Goal: Information Seeking & Learning: Learn about a topic

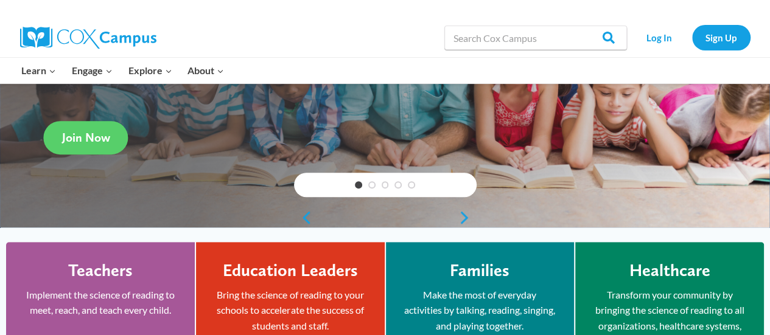
scroll to position [190, 0]
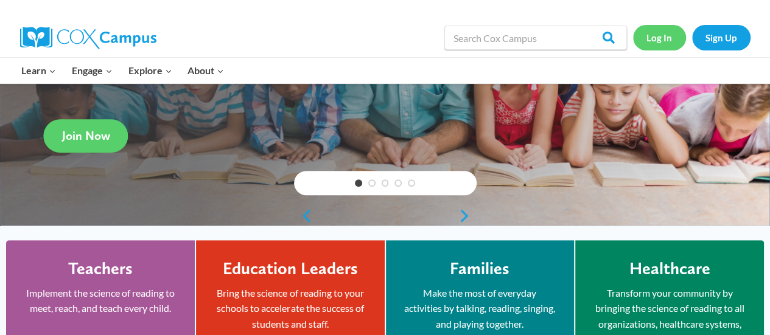
click at [668, 43] on link "Log In" at bounding box center [659, 37] width 53 height 25
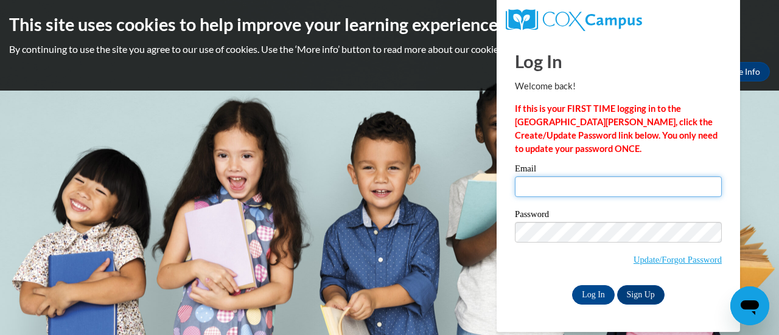
click at [598, 186] on input "Email" at bounding box center [618, 187] width 207 height 21
type input "[EMAIL_ADDRESS][DOMAIN_NAME]"
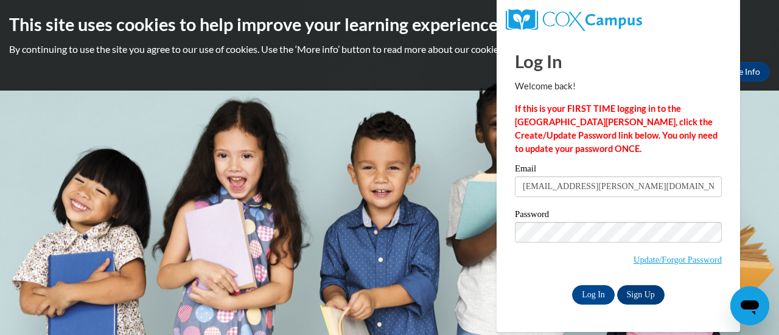
click at [554, 255] on span "Update/Forgot Password" at bounding box center [618, 247] width 207 height 51
click at [601, 295] on input "Log In" at bounding box center [593, 294] width 43 height 19
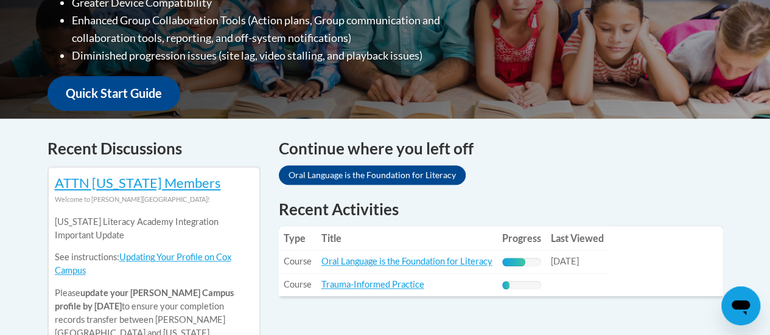
scroll to position [401, 0]
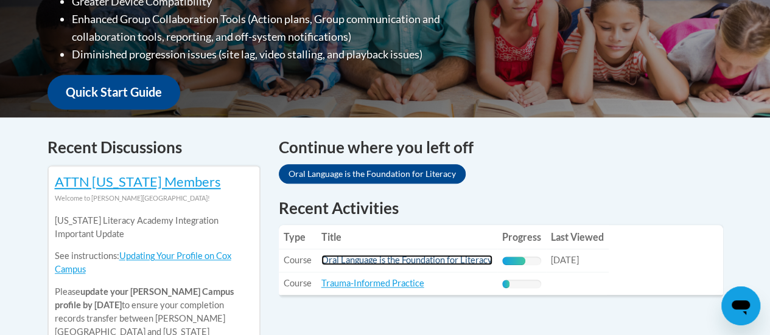
click at [441, 264] on link "Oral Language is the Foundation for Literacy" at bounding box center [406, 260] width 171 height 10
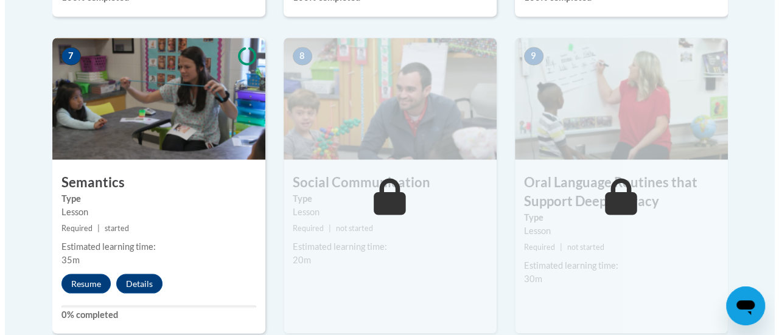
scroll to position [1076, 0]
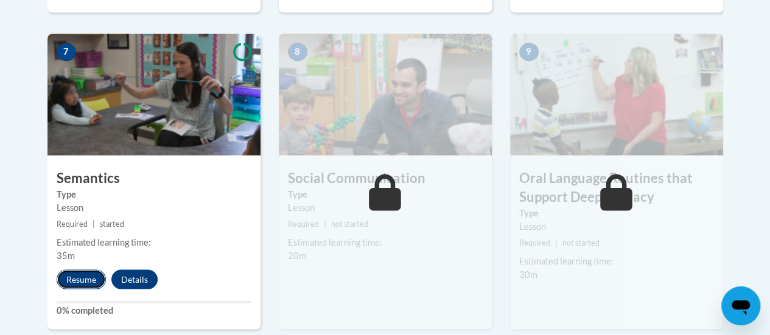
click at [66, 278] on button "Resume" at bounding box center [81, 279] width 49 height 19
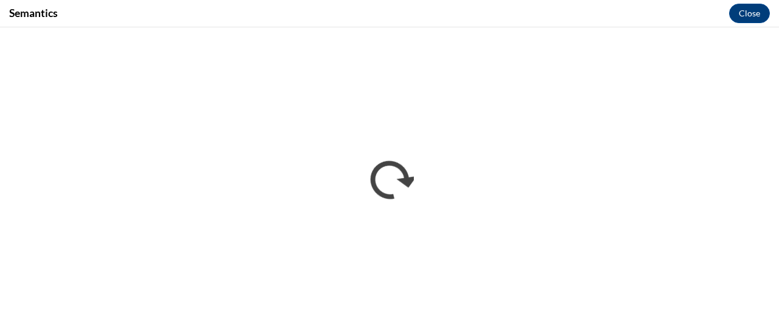
scroll to position [0, 0]
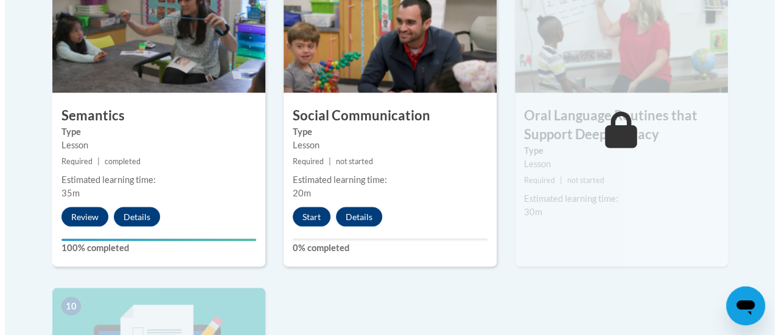
scroll to position [1139, 0]
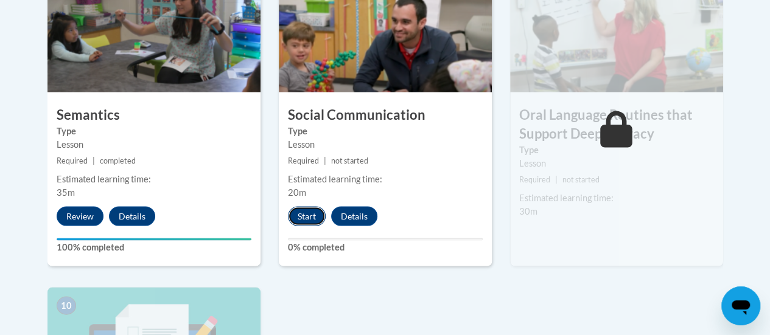
click at [302, 208] on button "Start" at bounding box center [307, 215] width 38 height 19
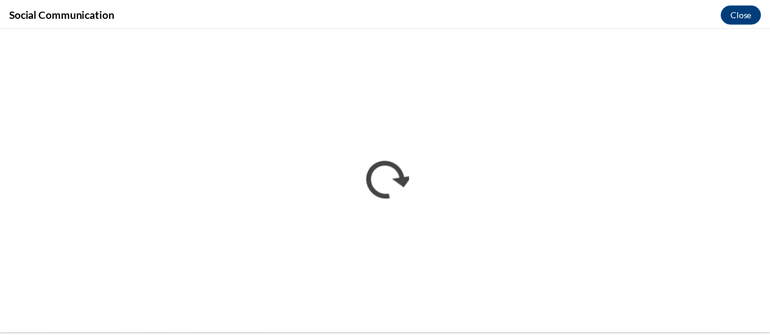
scroll to position [0, 0]
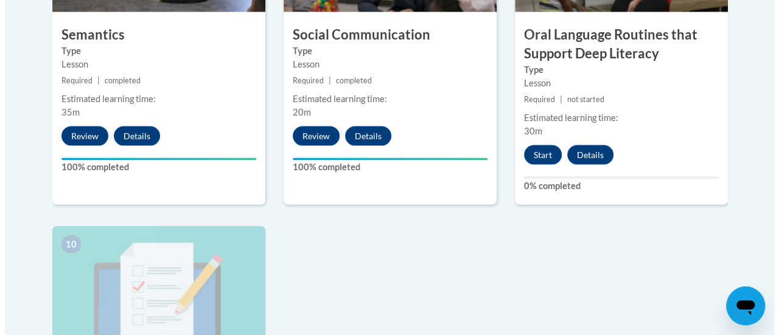
scroll to position [1218, 0]
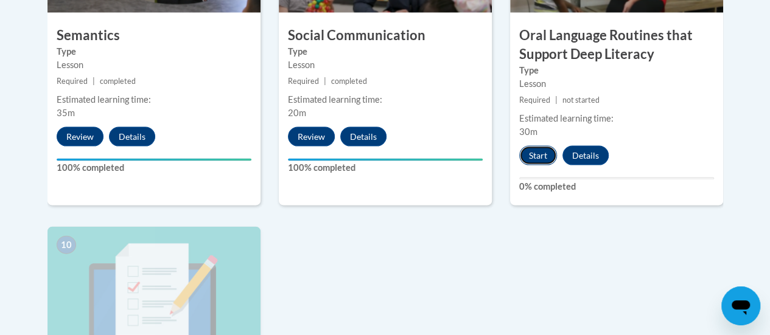
click at [536, 155] on button "Start" at bounding box center [538, 155] width 38 height 19
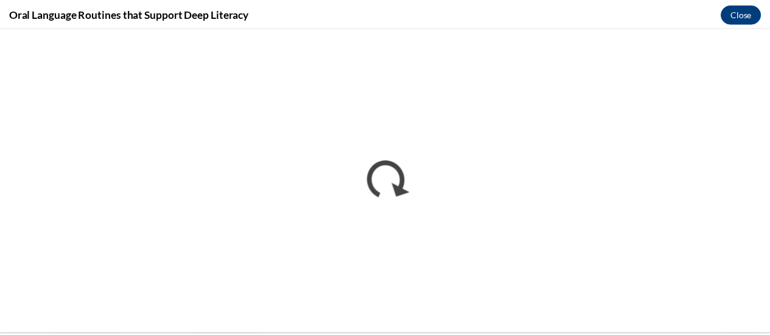
scroll to position [0, 0]
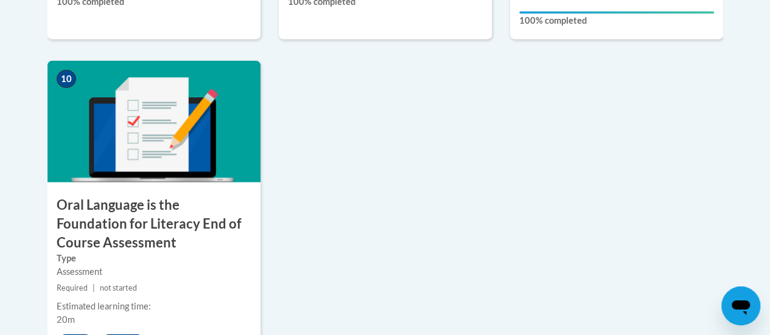
scroll to position [1385, 0]
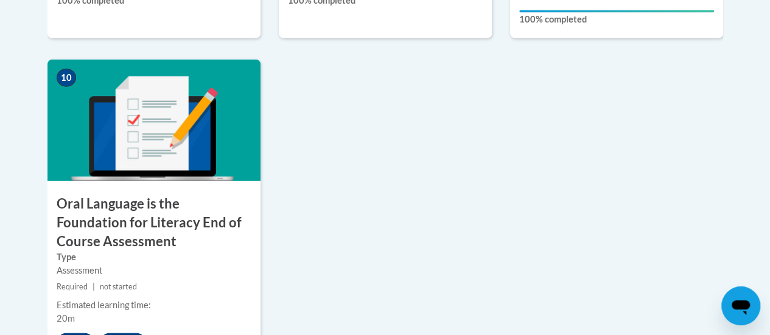
click at [237, 163] on img at bounding box center [153, 121] width 213 height 122
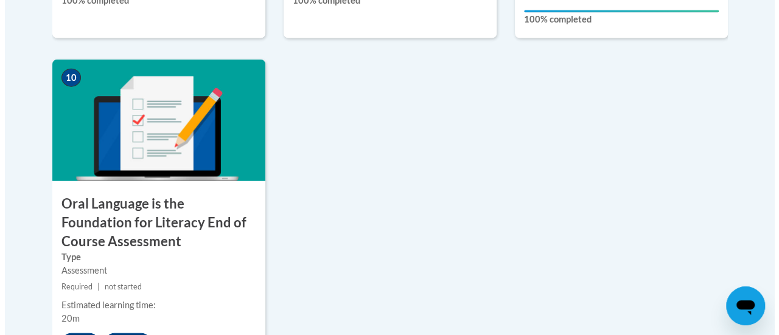
scroll to position [1494, 0]
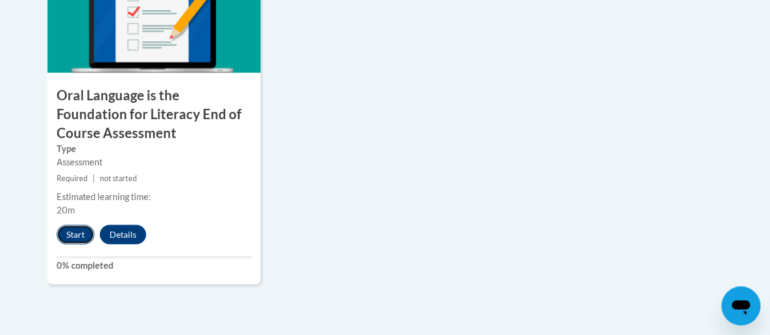
click at [70, 237] on button "Start" at bounding box center [76, 234] width 38 height 19
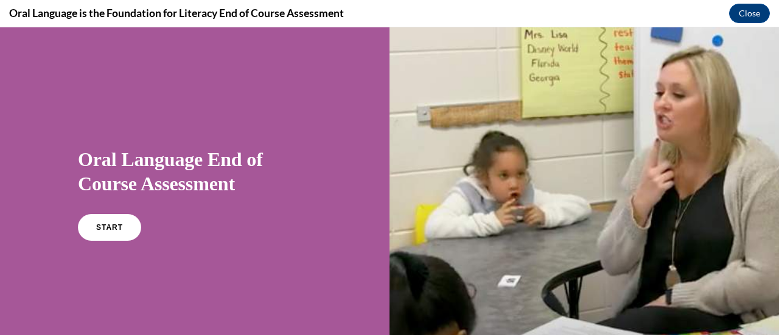
scroll to position [0, 0]
click at [105, 228] on span "START" at bounding box center [110, 227] width 28 height 9
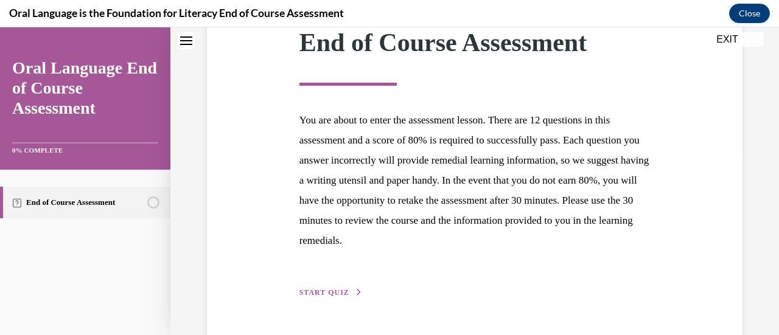
scroll to position [223, 0]
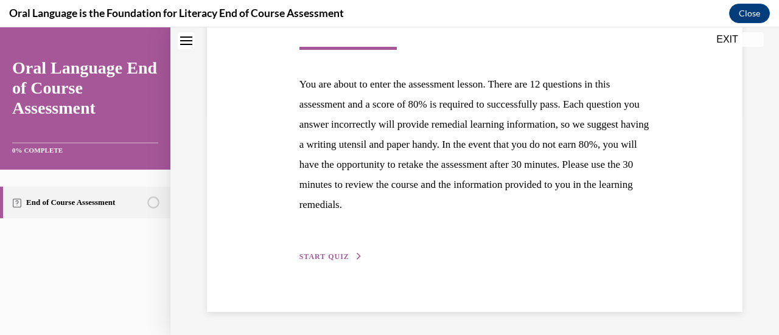
click at [301, 251] on button "START QUIZ" at bounding box center [330, 256] width 63 height 11
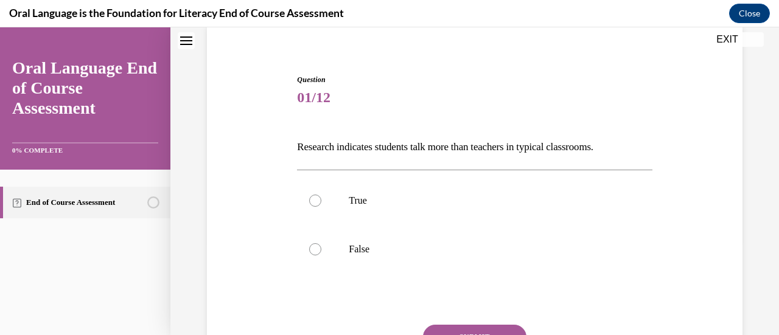
scroll to position [97, 0]
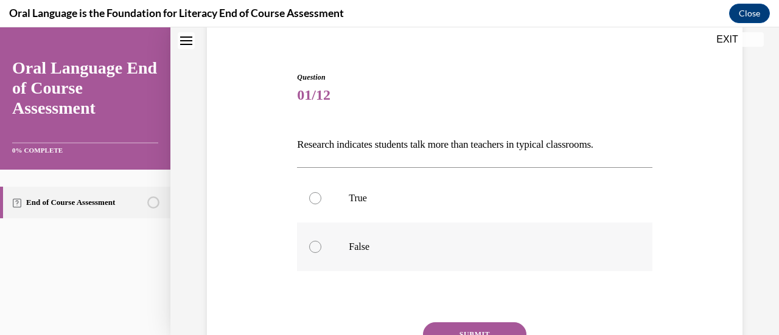
click at [315, 250] on div at bounding box center [315, 247] width 12 height 12
click at [315, 250] on input "False" at bounding box center [315, 247] width 12 height 12
radio input "true"
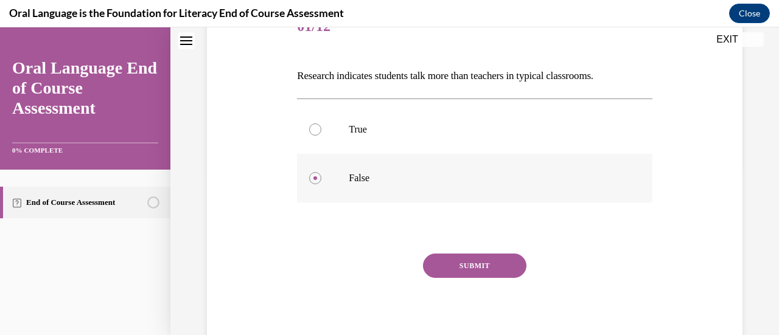
scroll to position [167, 0]
click at [464, 256] on button "SUBMIT" at bounding box center [474, 265] width 103 height 24
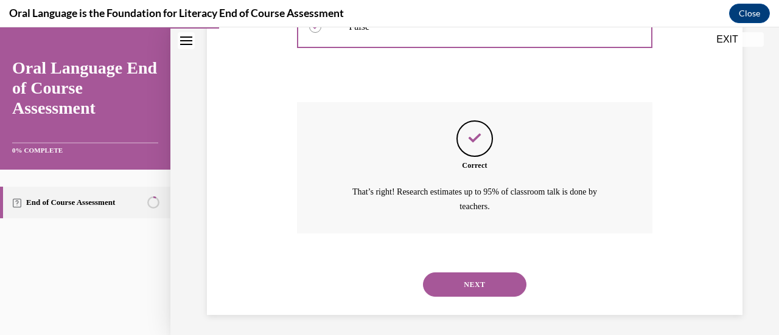
scroll to position [321, 0]
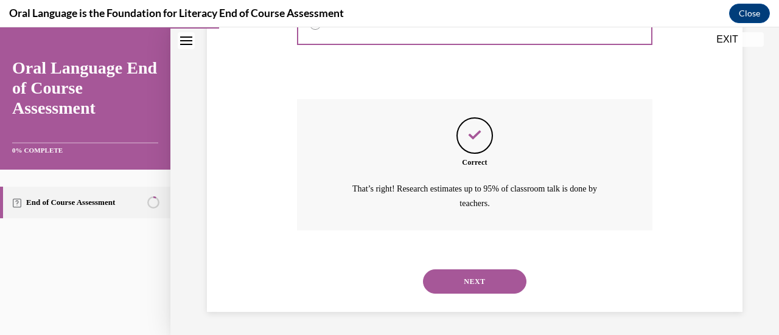
click at [467, 278] on button "NEXT" at bounding box center [474, 282] width 103 height 24
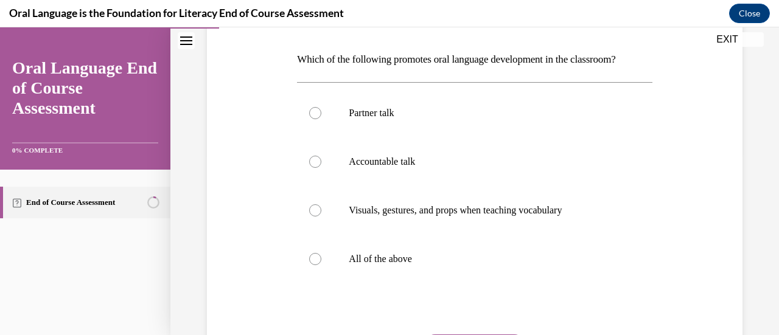
scroll to position [185, 0]
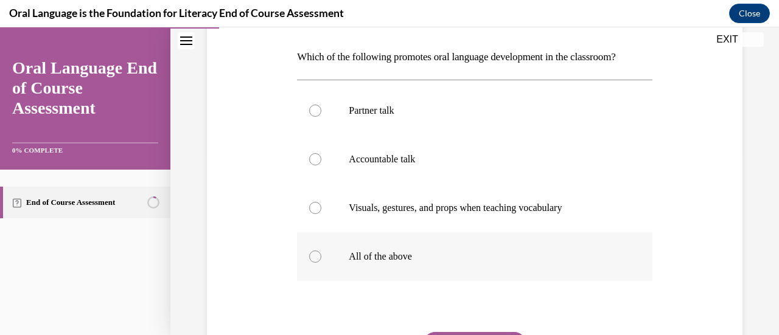
click at [314, 255] on div at bounding box center [315, 257] width 12 height 12
click at [314, 255] on input "All of the above" at bounding box center [315, 257] width 12 height 12
radio input "true"
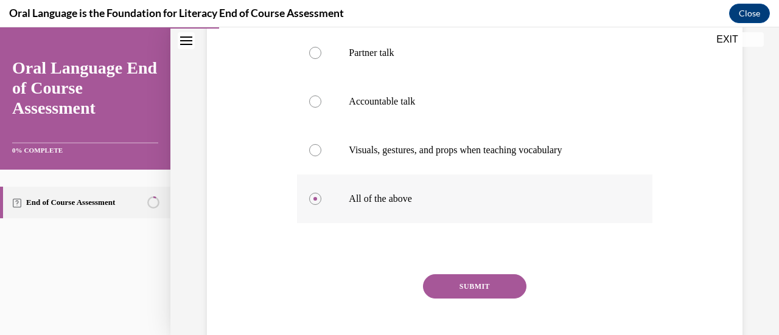
scroll to position [244, 0]
click at [462, 278] on button "SUBMIT" at bounding box center [474, 285] width 103 height 24
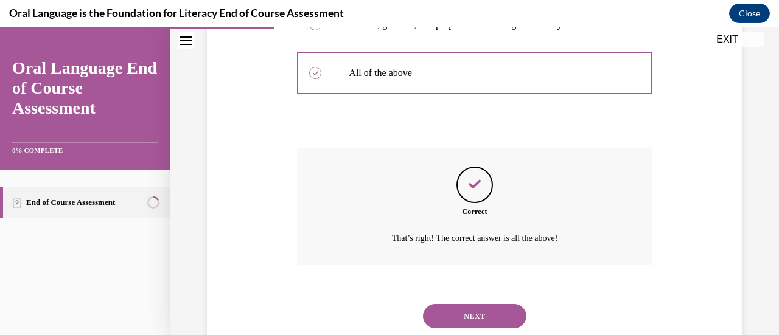
scroll to position [404, 0]
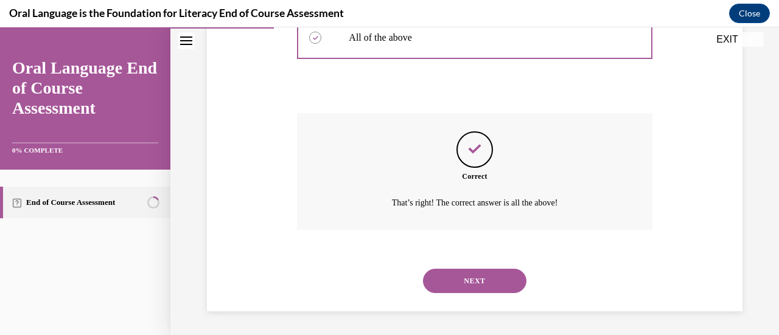
click at [462, 278] on button "NEXT" at bounding box center [474, 281] width 103 height 24
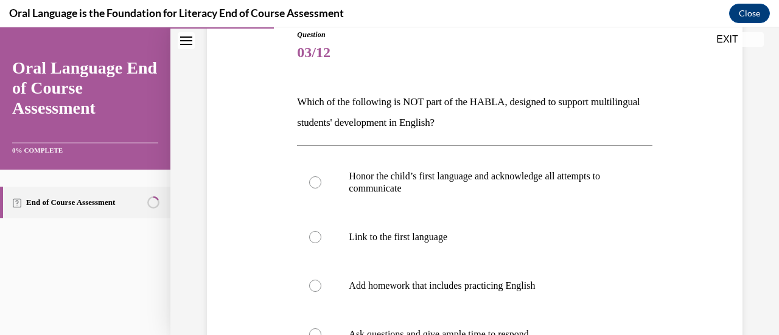
scroll to position [207, 0]
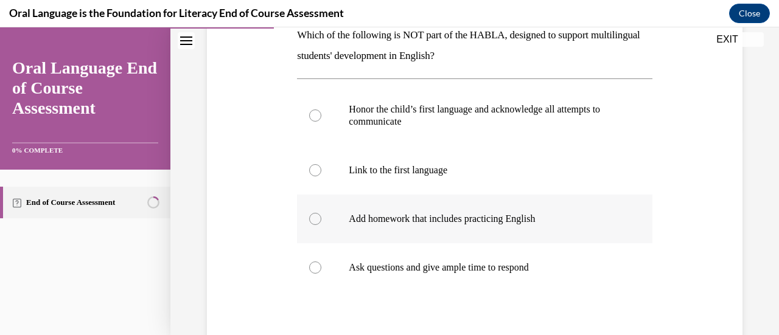
click at [313, 221] on div at bounding box center [315, 219] width 12 height 12
click at [313, 221] on input "Add homework that includes practicing English" at bounding box center [315, 219] width 12 height 12
radio input "true"
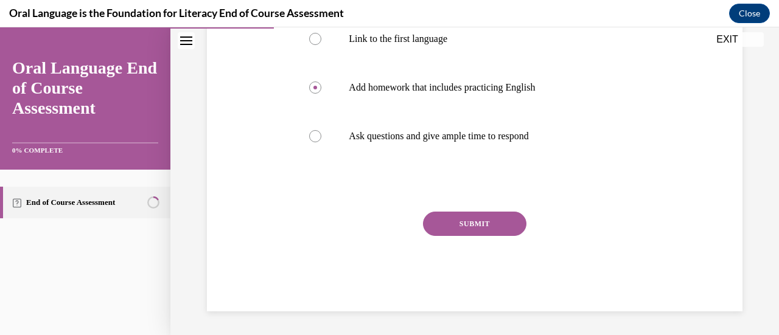
click at [460, 233] on button "SUBMIT" at bounding box center [474, 224] width 103 height 24
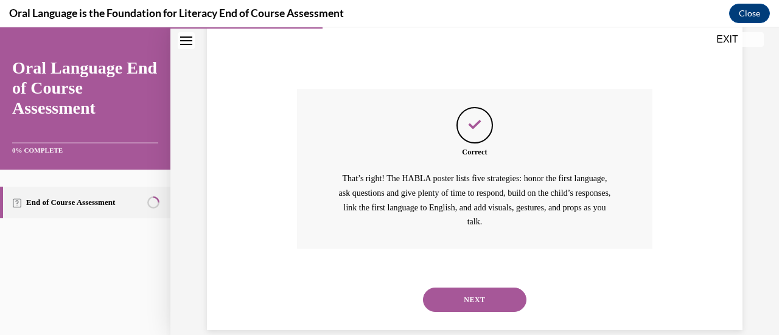
scroll to position [480, 0]
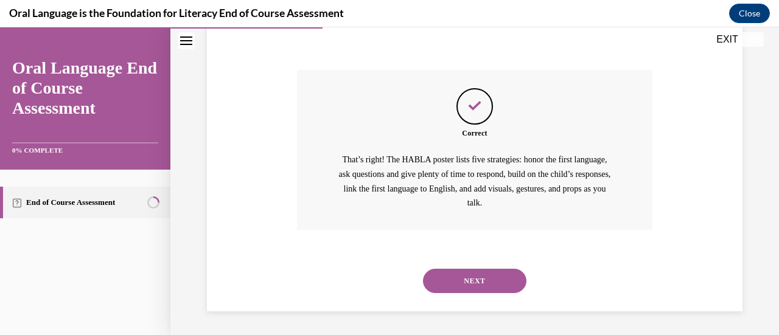
click at [464, 276] on button "NEXT" at bounding box center [474, 281] width 103 height 24
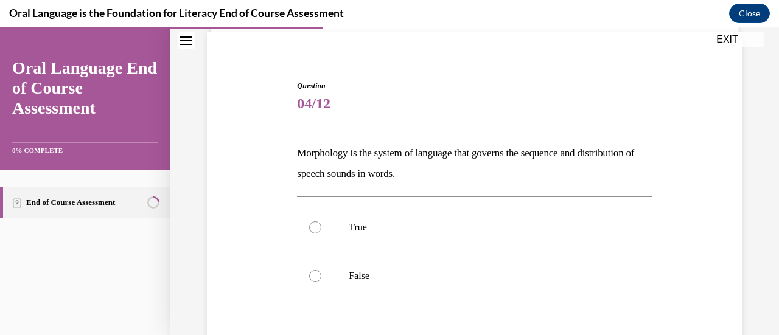
scroll to position [102, 0]
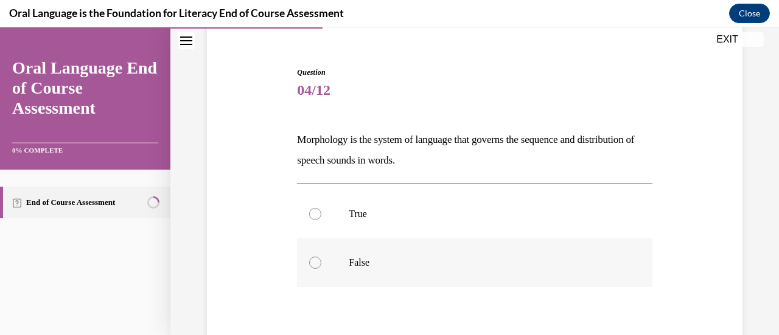
click at [313, 262] on div at bounding box center [315, 263] width 12 height 12
click at [313, 262] on input "False" at bounding box center [315, 263] width 12 height 12
radio input "true"
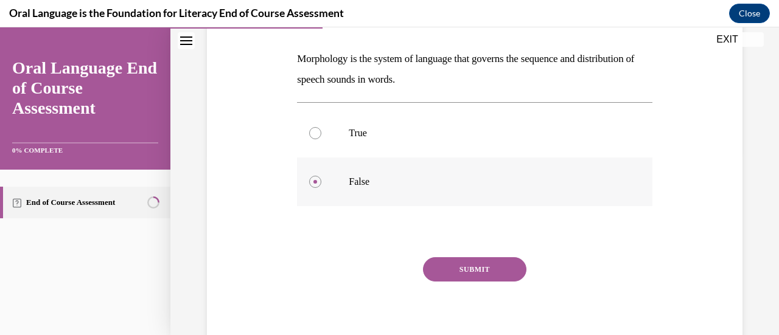
scroll to position [200, 0]
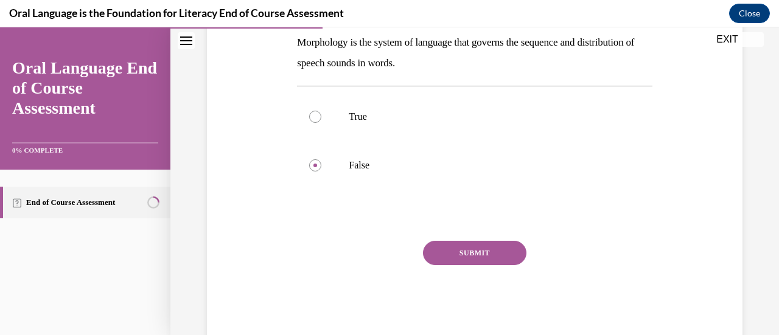
click at [450, 243] on button "SUBMIT" at bounding box center [474, 253] width 103 height 24
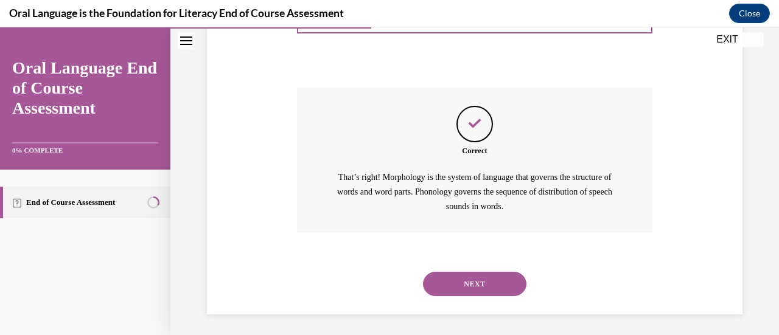
scroll to position [356, 0]
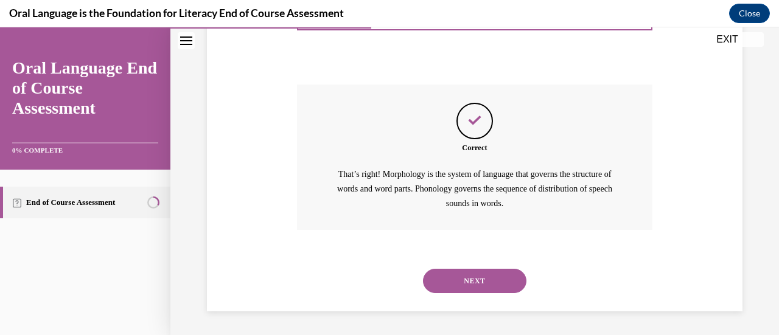
click at [460, 288] on button "NEXT" at bounding box center [474, 281] width 103 height 24
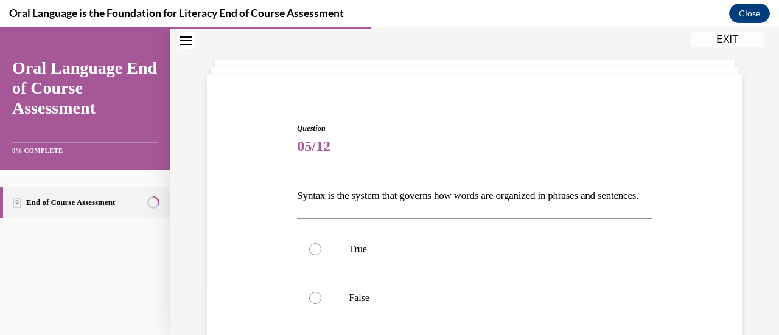
scroll to position [49, 0]
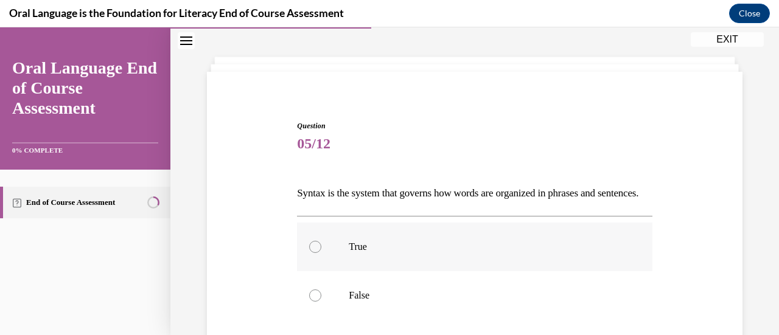
click at [313, 253] on div at bounding box center [315, 247] width 12 height 12
click at [313, 253] on input "True" at bounding box center [315, 247] width 12 height 12
radio input "true"
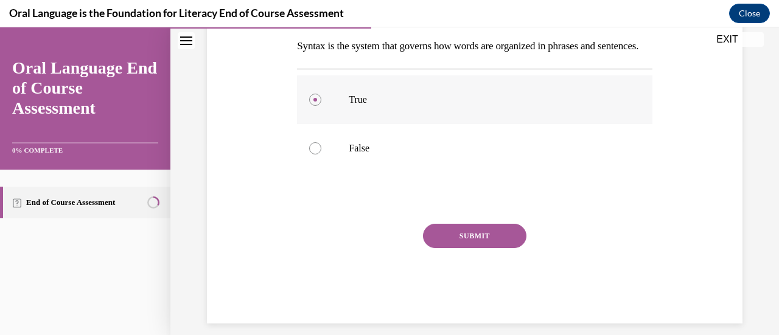
scroll to position [197, 0]
click at [470, 247] on button "SUBMIT" at bounding box center [474, 235] width 103 height 24
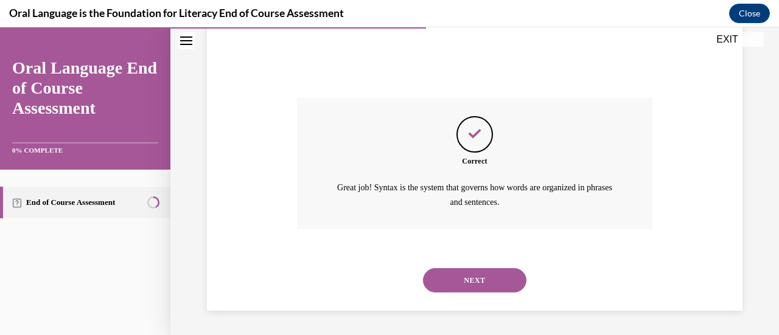
scroll to position [341, 0]
click at [472, 281] on button "NEXT" at bounding box center [474, 280] width 103 height 24
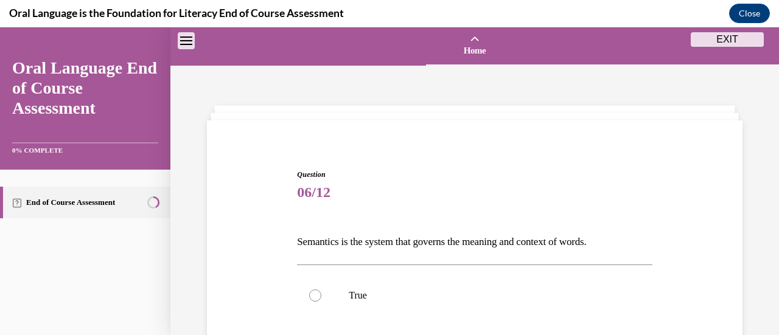
scroll to position [69, 0]
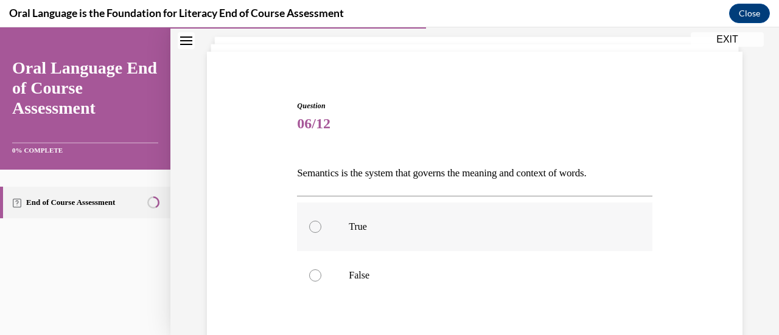
click at [310, 230] on div at bounding box center [315, 227] width 12 height 12
click at [310, 230] on input "True" at bounding box center [315, 227] width 12 height 12
radio input "true"
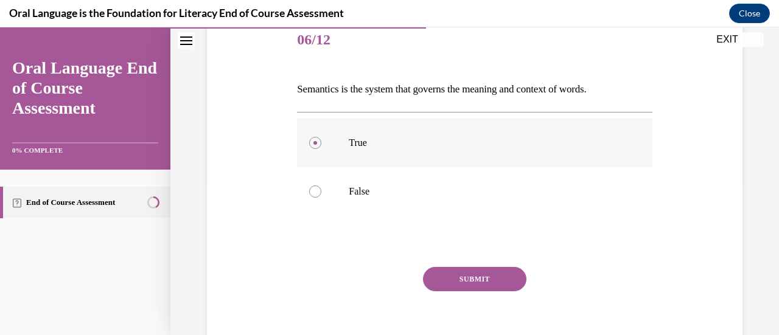
scroll to position [154, 0]
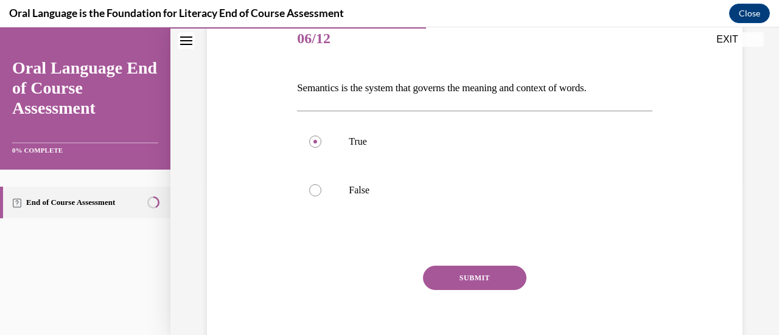
click at [432, 275] on button "SUBMIT" at bounding box center [474, 278] width 103 height 24
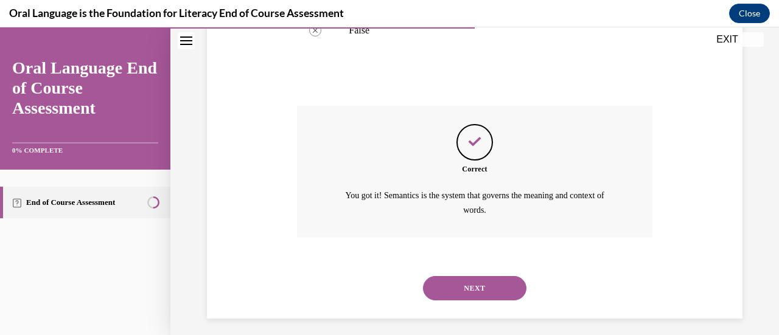
scroll to position [321, 0]
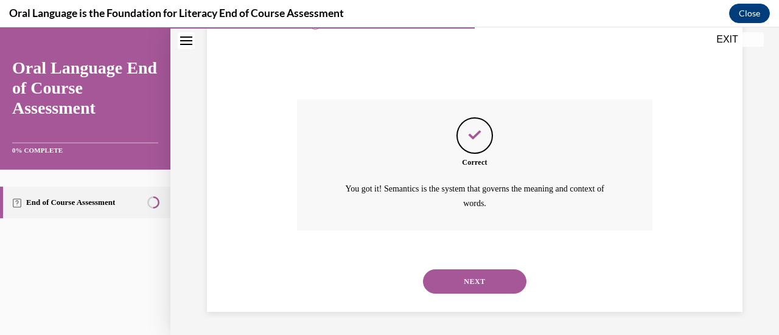
click at [432, 275] on button "NEXT" at bounding box center [474, 282] width 103 height 24
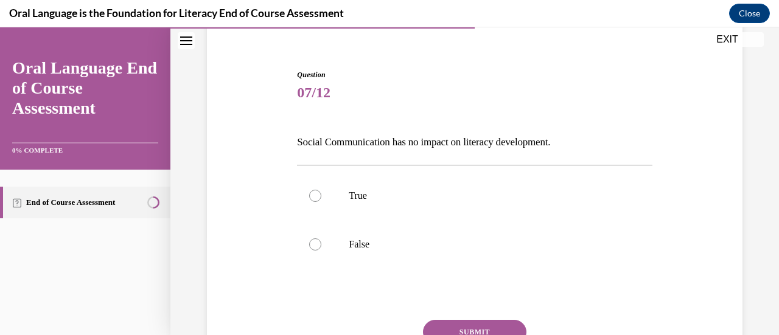
scroll to position [105, 0]
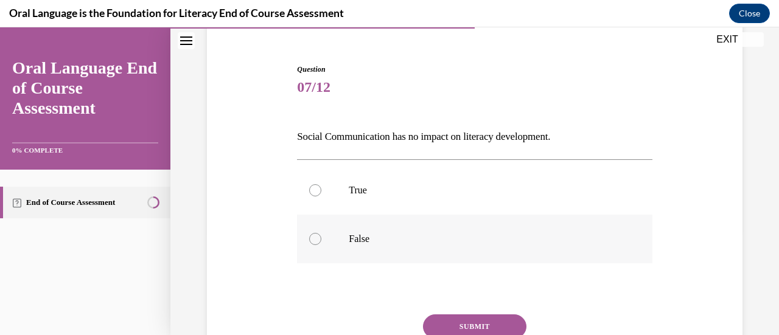
click at [314, 239] on div at bounding box center [315, 239] width 12 height 12
click at [314, 239] on input "False" at bounding box center [315, 239] width 12 height 12
radio input "true"
click at [450, 324] on button "SUBMIT" at bounding box center [474, 327] width 103 height 24
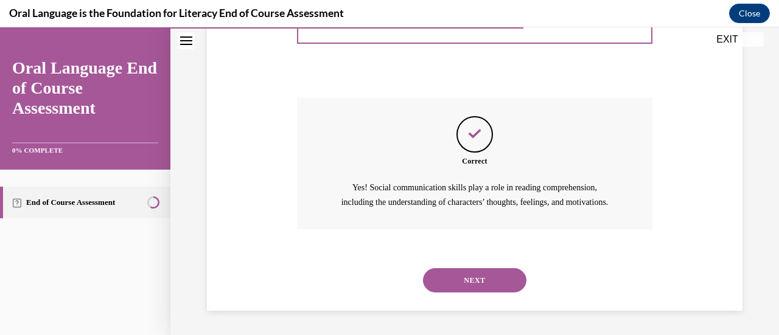
scroll to position [335, 0]
click at [461, 284] on button "NEXT" at bounding box center [474, 280] width 103 height 24
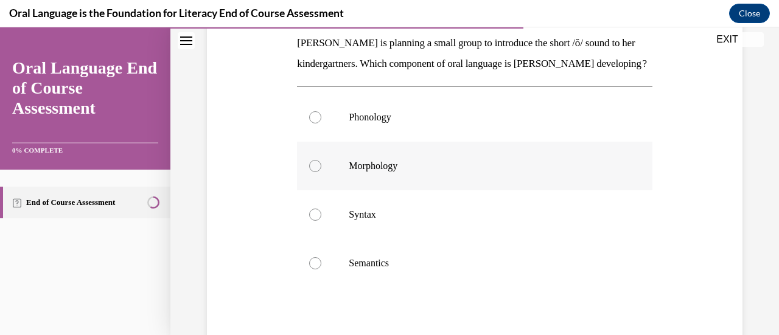
scroll to position [195, 0]
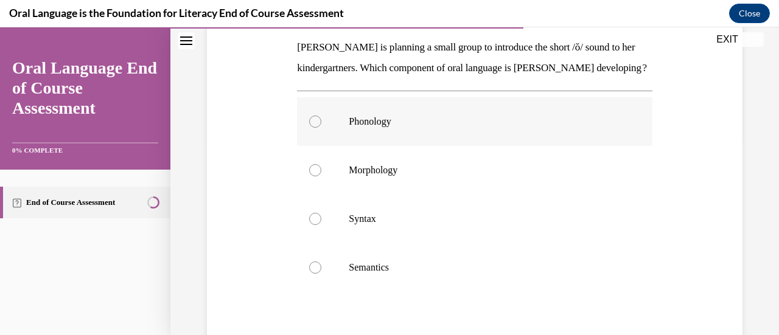
click at [309, 128] on div at bounding box center [315, 122] width 12 height 12
click at [309, 128] on input "Phonology" at bounding box center [315, 122] width 12 height 12
radio input "true"
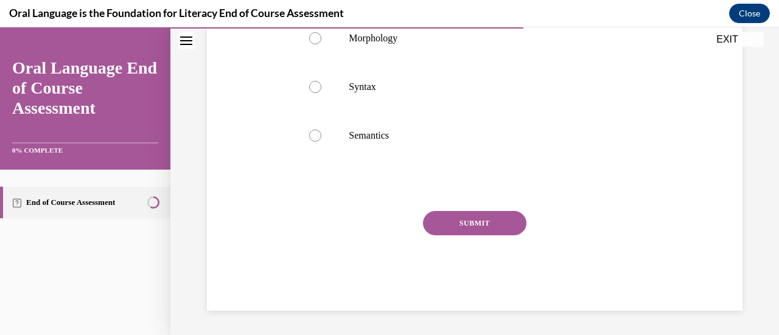
click at [478, 234] on button "SUBMIT" at bounding box center [474, 223] width 103 height 24
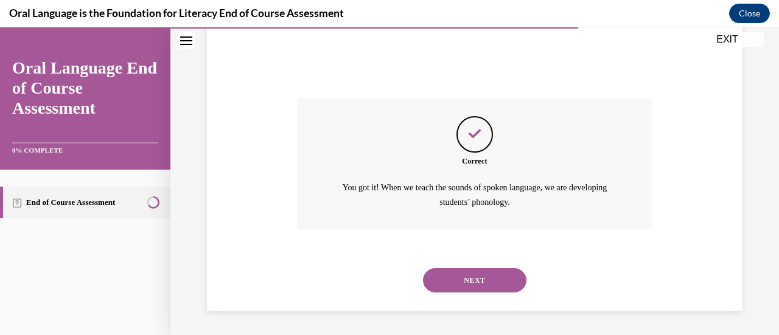
scroll to position [460, 0]
click at [470, 275] on button "NEXT" at bounding box center [474, 280] width 103 height 24
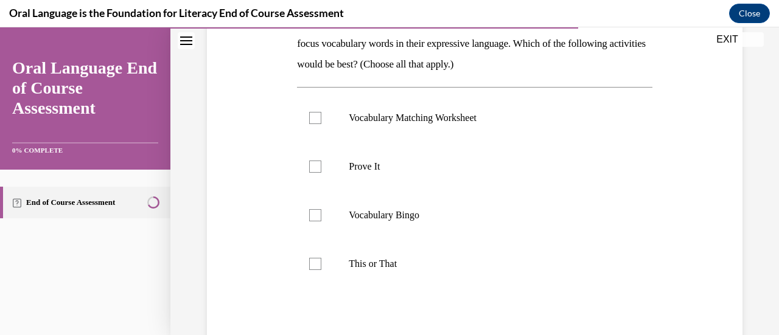
scroll to position [219, 0]
click at [315, 123] on div at bounding box center [315, 119] width 12 height 12
click at [315, 123] on input "Vocabulary Matching Worksheet" at bounding box center [315, 119] width 12 height 12
checkbox input "true"
click at [315, 160] on label "Prove It" at bounding box center [474, 167] width 355 height 49
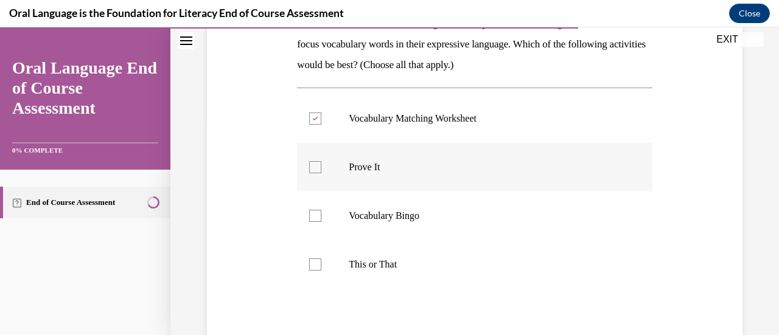
click at [315, 161] on input "Prove It" at bounding box center [315, 167] width 12 height 12
checkbox input "true"
click at [319, 211] on div at bounding box center [315, 216] width 12 height 12
click at [319, 211] on input "Vocabulary Bingo" at bounding box center [315, 216] width 12 height 12
checkbox input "true"
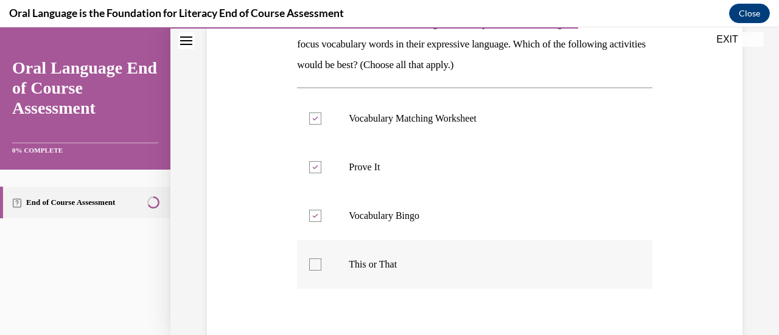
click at [312, 265] on div at bounding box center [315, 265] width 12 height 12
click at [312, 265] on input "This or That" at bounding box center [315, 265] width 12 height 12
checkbox input "true"
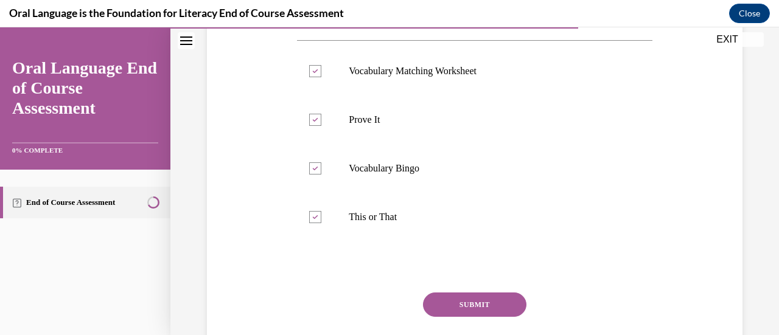
click at [436, 310] on button "SUBMIT" at bounding box center [474, 305] width 103 height 24
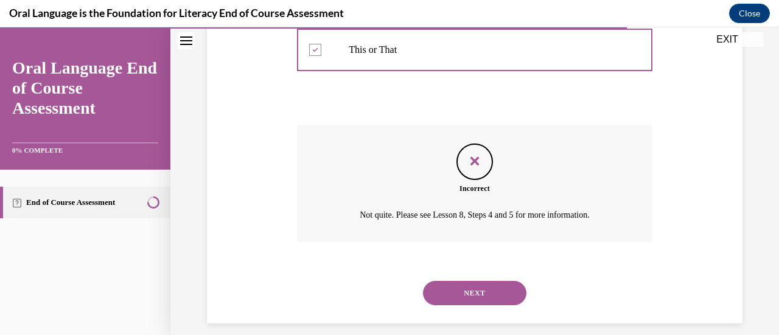
scroll to position [434, 0]
click at [463, 292] on button "NEXT" at bounding box center [474, 293] width 103 height 24
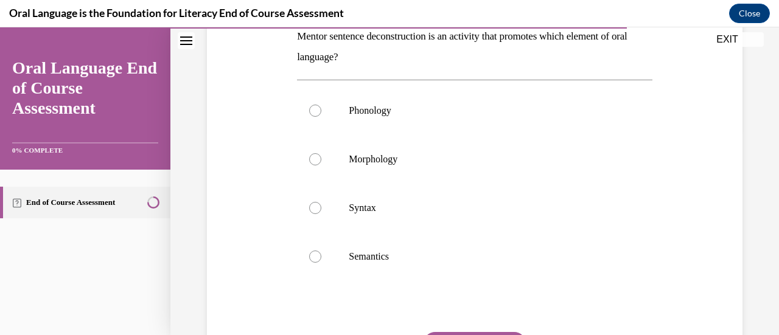
scroll to position [206, 0]
click at [321, 256] on label "Semantics" at bounding box center [474, 256] width 355 height 49
click at [321, 256] on input "Semantics" at bounding box center [315, 256] width 12 height 12
radio input "true"
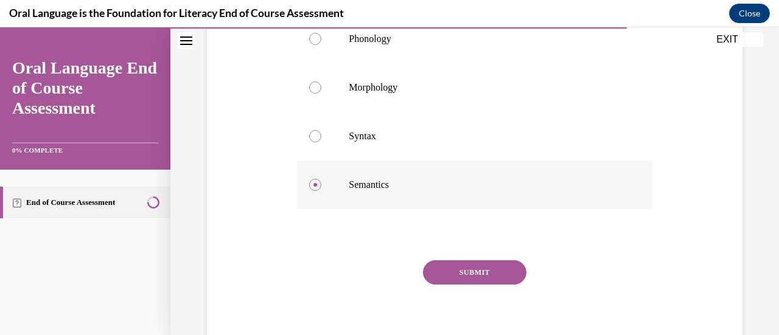
scroll to position [295, 0]
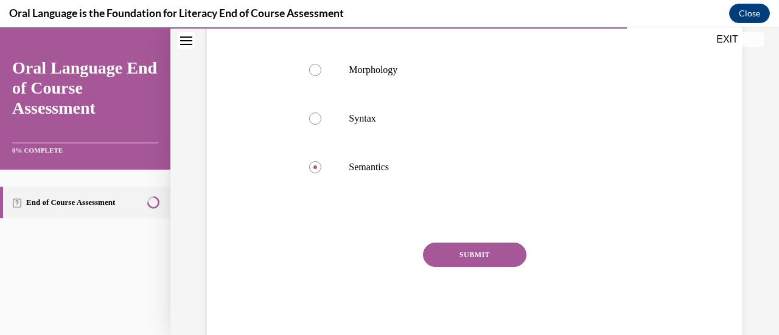
click at [458, 251] on button "SUBMIT" at bounding box center [474, 255] width 103 height 24
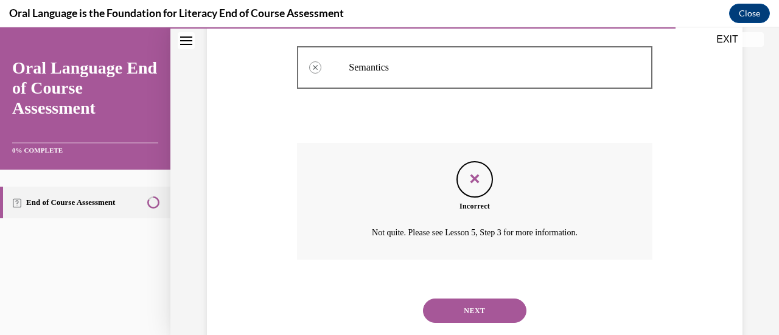
scroll to position [402, 0]
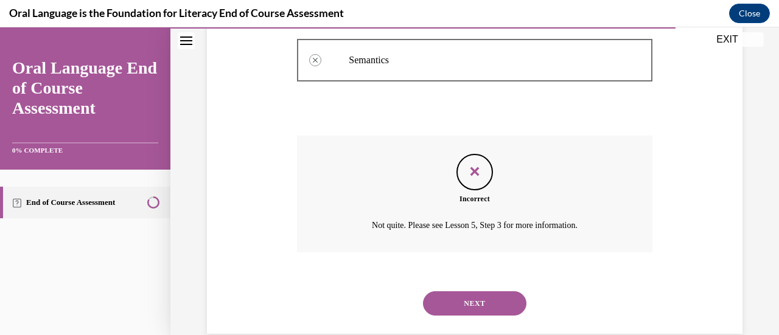
click at [468, 296] on button "NEXT" at bounding box center [474, 304] width 103 height 24
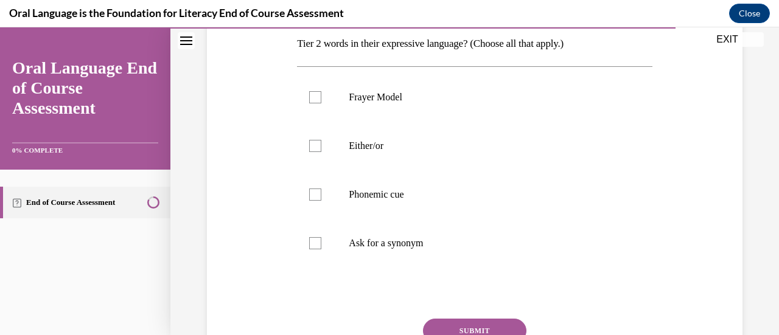
scroll to position [208, 0]
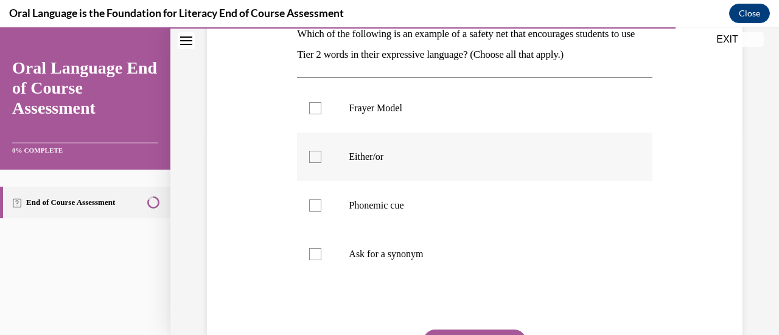
click at [313, 169] on label "Either/or" at bounding box center [474, 157] width 355 height 49
click at [313, 163] on input "Either/or" at bounding box center [315, 157] width 12 height 12
checkbox input "true"
click at [313, 200] on div at bounding box center [315, 206] width 12 height 12
click at [313, 200] on input "Phonemic cue" at bounding box center [315, 206] width 12 height 12
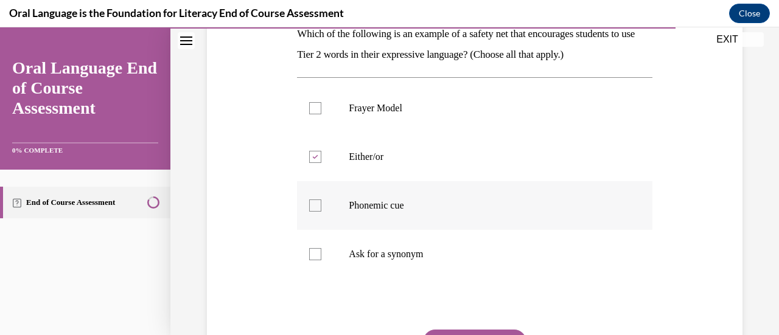
checkbox input "true"
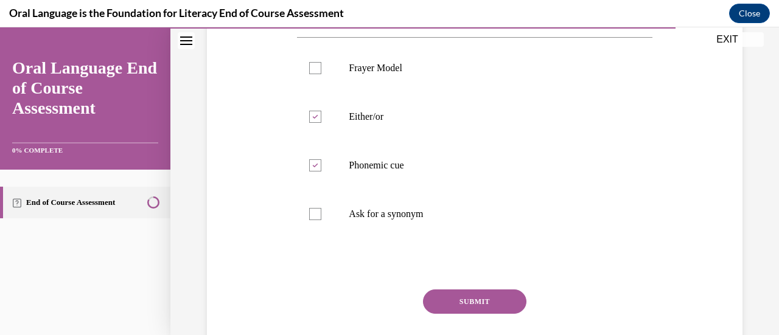
click at [440, 301] on button "SUBMIT" at bounding box center [474, 302] width 103 height 24
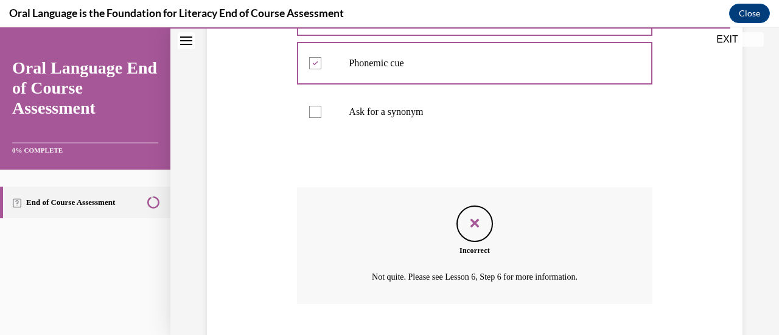
scroll to position [425, 0]
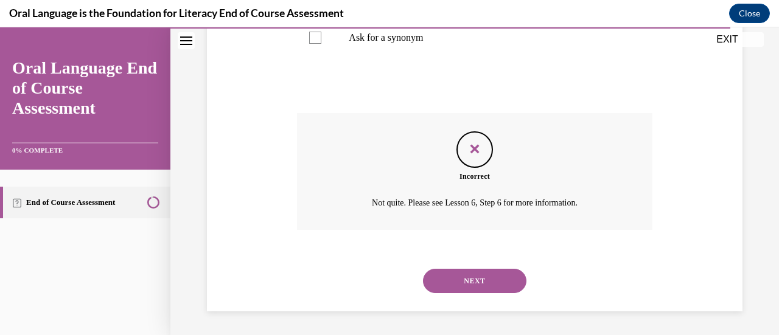
click at [467, 285] on button "NEXT" at bounding box center [474, 281] width 103 height 24
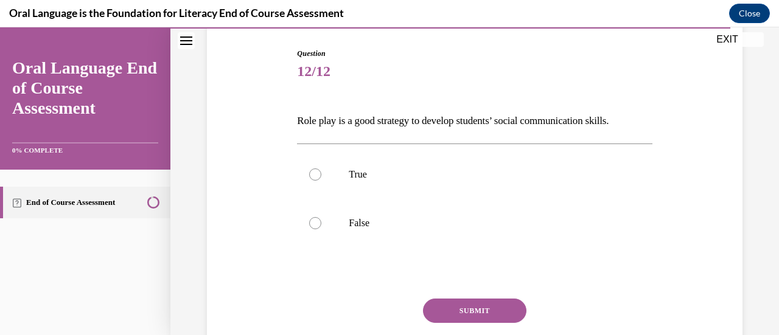
scroll to position [122, 0]
click at [316, 176] on div at bounding box center [315, 173] width 12 height 12
click at [316, 176] on input "True" at bounding box center [315, 173] width 12 height 12
radio input "true"
click at [432, 312] on button "SUBMIT" at bounding box center [474, 310] width 103 height 24
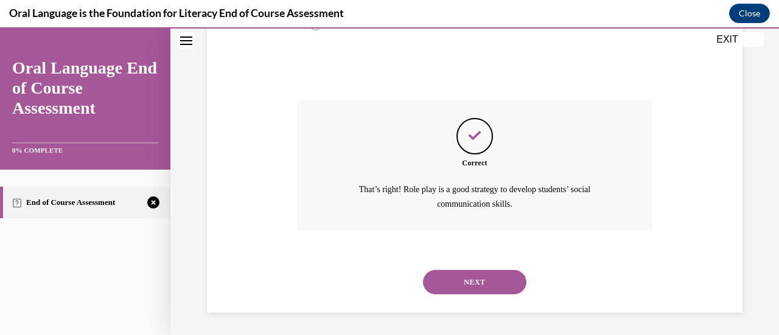
scroll to position [321, 0]
click at [452, 287] on button "NEXT" at bounding box center [474, 282] width 103 height 24
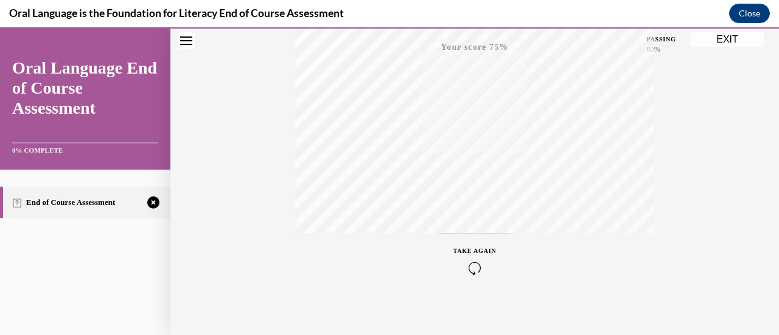
scroll to position [315, 0]
click at [471, 251] on div "TAKE AGAIN" at bounding box center [474, 254] width 43 height 29
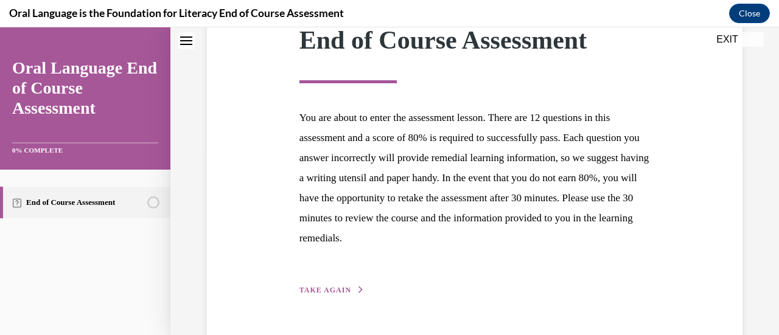
scroll to position [223, 0]
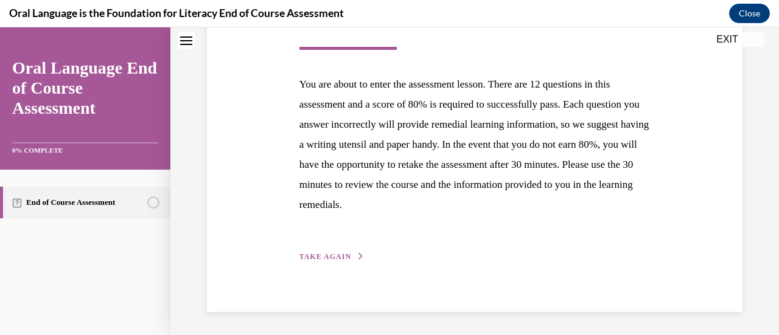
click at [313, 256] on span "TAKE AGAIN" at bounding box center [325, 257] width 52 height 9
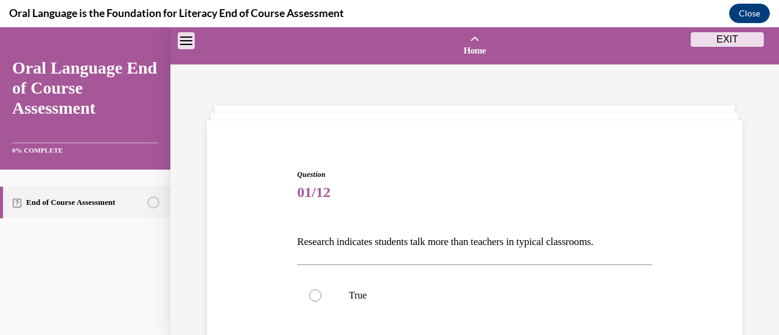
scroll to position [87, 0]
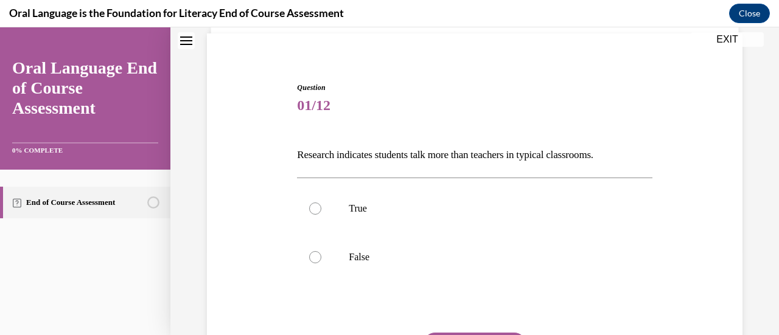
click at [313, 256] on div at bounding box center [315, 257] width 12 height 12
click at [313, 256] on input "False" at bounding box center [315, 257] width 12 height 12
radio input "true"
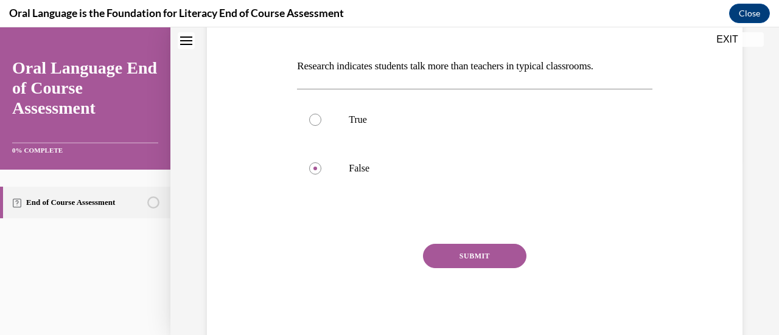
scroll to position [177, 0]
click at [449, 256] on button "SUBMIT" at bounding box center [474, 255] width 103 height 24
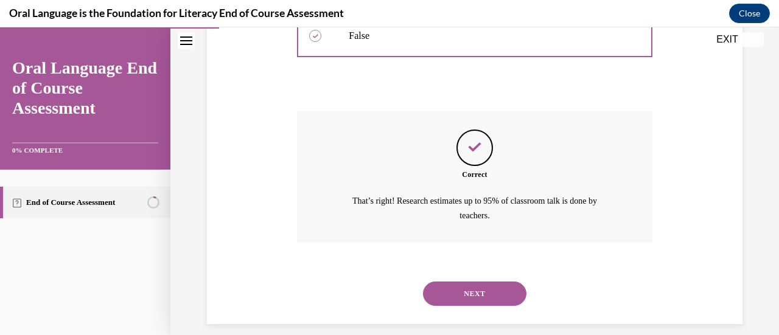
scroll to position [321, 0]
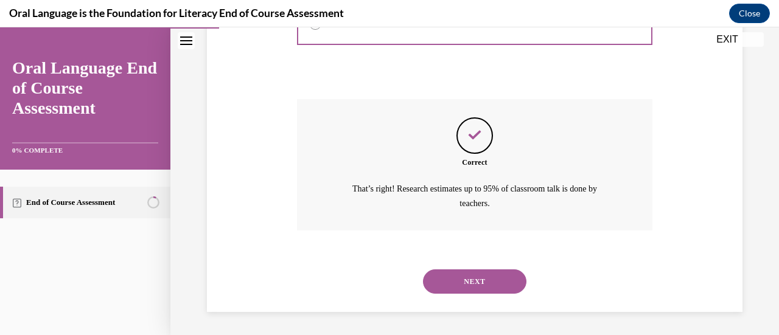
click at [452, 279] on button "NEXT" at bounding box center [474, 282] width 103 height 24
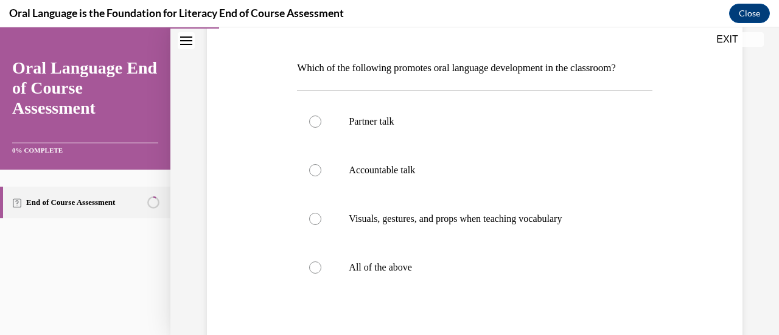
scroll to position [175, 0]
click at [314, 265] on div at bounding box center [315, 267] width 12 height 12
click at [314, 265] on input "All of the above" at bounding box center [315, 267] width 12 height 12
radio input "true"
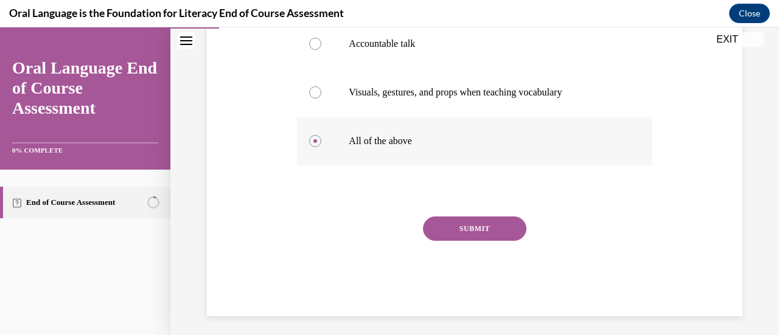
scroll to position [303, 0]
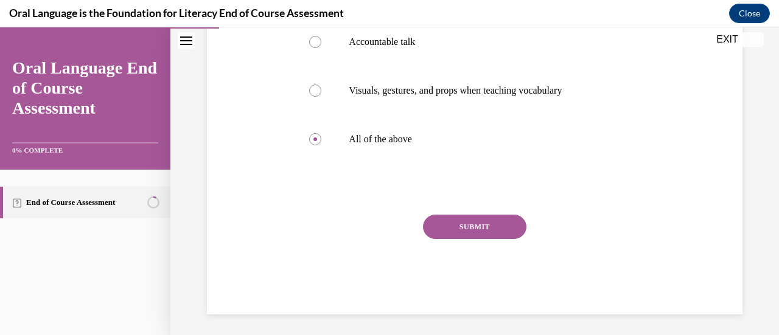
click at [476, 226] on button "SUBMIT" at bounding box center [474, 227] width 103 height 24
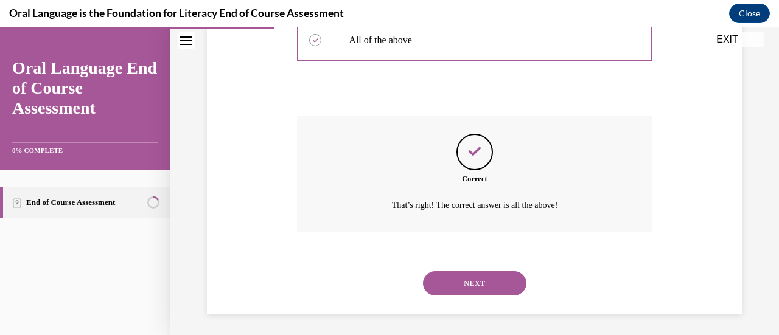
scroll to position [404, 0]
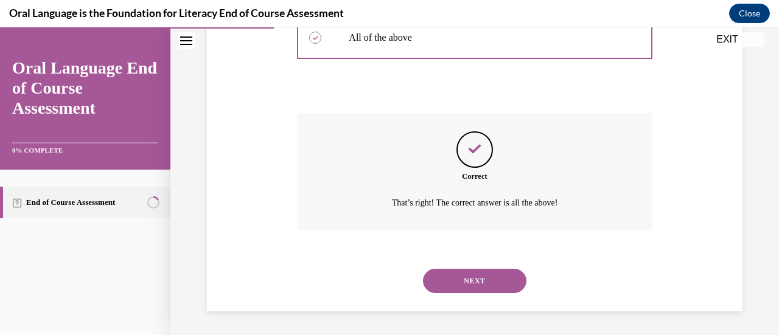
click at [460, 279] on button "NEXT" at bounding box center [474, 281] width 103 height 24
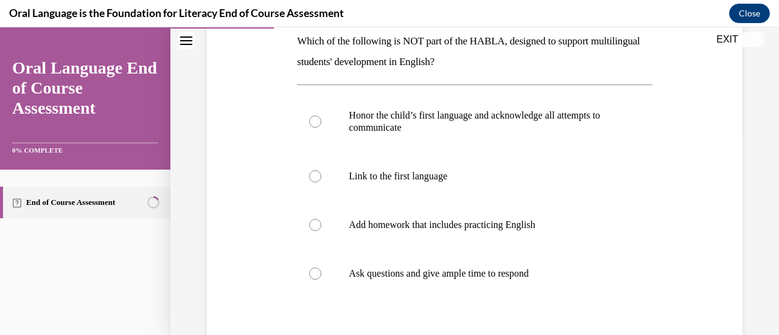
scroll to position [202, 0]
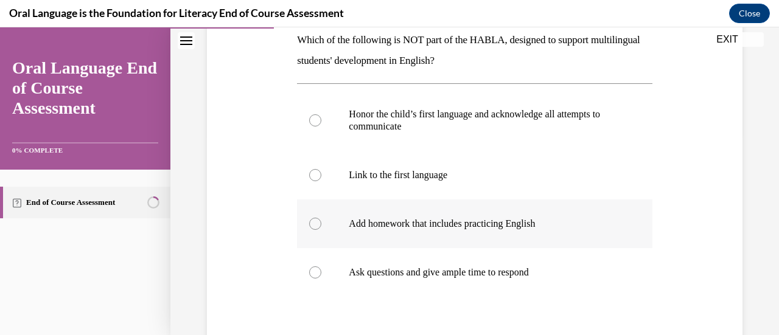
click at [317, 219] on div at bounding box center [315, 224] width 12 height 12
click at [317, 219] on input "Add homework that includes practicing English" at bounding box center [315, 224] width 12 height 12
radio input "true"
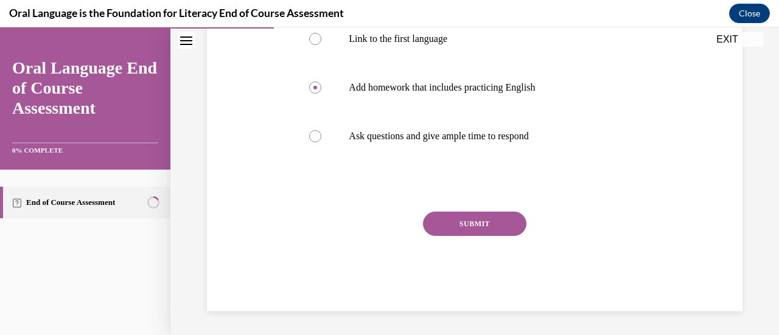
click at [466, 221] on button "SUBMIT" at bounding box center [474, 224] width 103 height 24
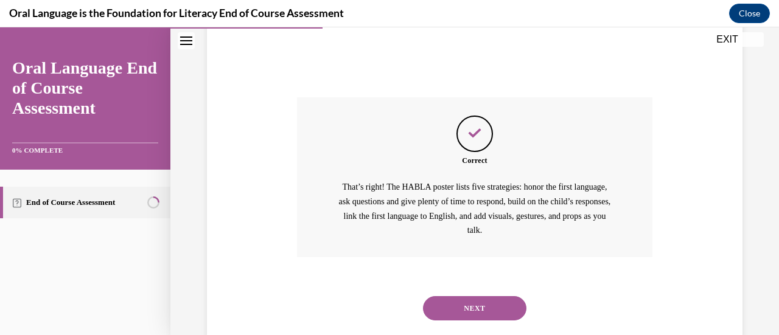
scroll to position [480, 0]
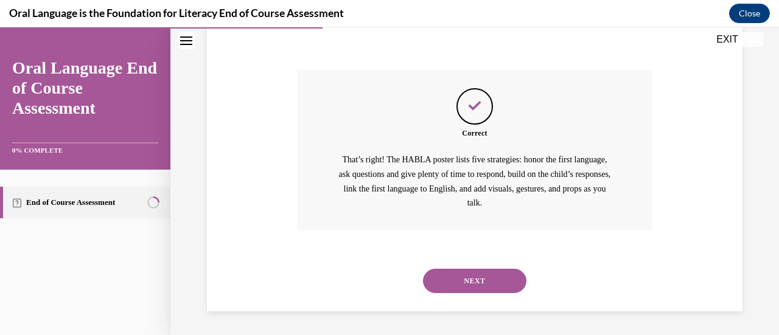
click at [468, 279] on button "NEXT" at bounding box center [474, 281] width 103 height 24
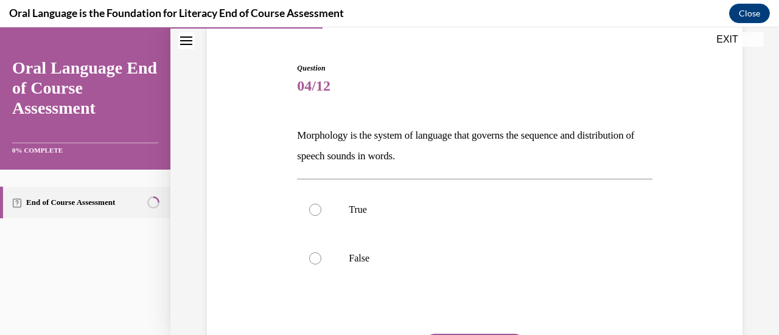
scroll to position [107, 0]
click at [309, 257] on div at bounding box center [315, 258] width 12 height 12
click at [309, 257] on input "False" at bounding box center [315, 258] width 12 height 12
radio input "true"
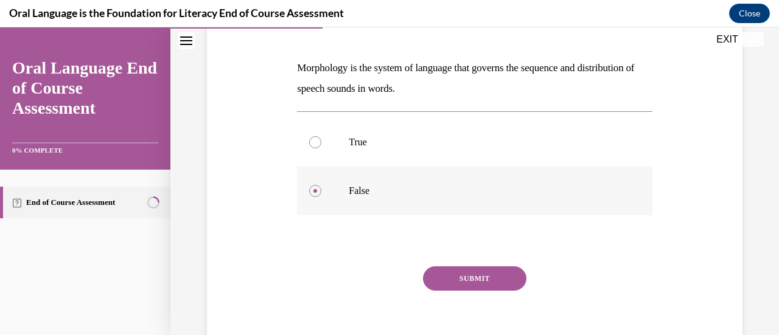
scroll to position [181, 0]
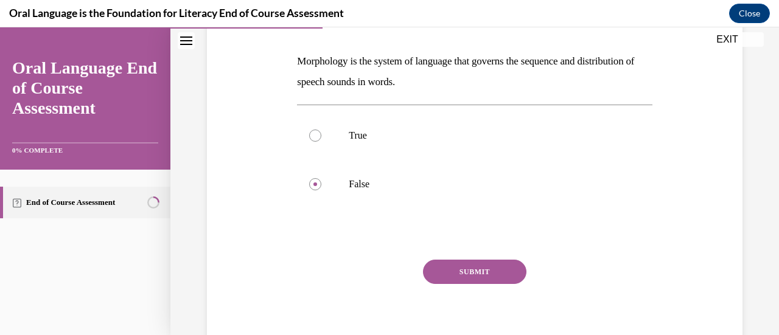
click at [458, 265] on button "SUBMIT" at bounding box center [474, 272] width 103 height 24
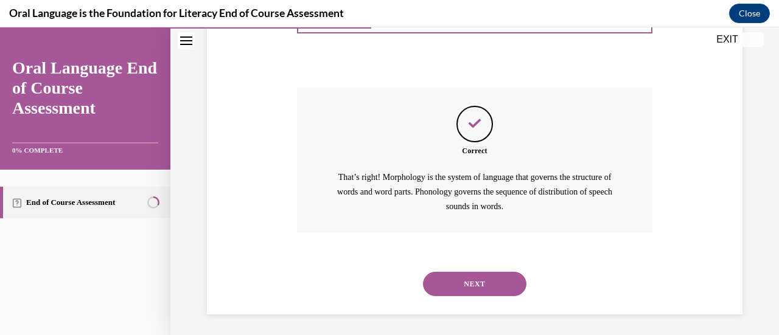
scroll to position [356, 0]
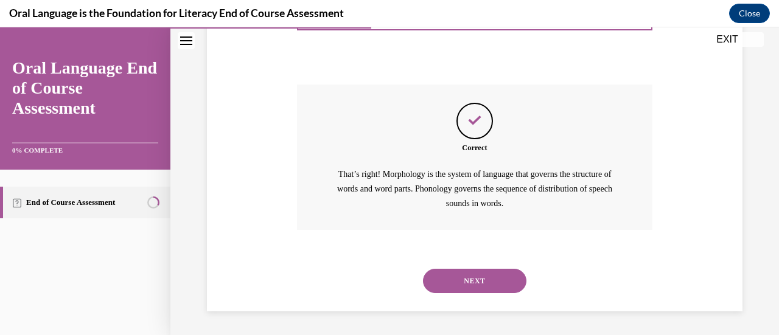
click at [462, 277] on button "NEXT" at bounding box center [474, 281] width 103 height 24
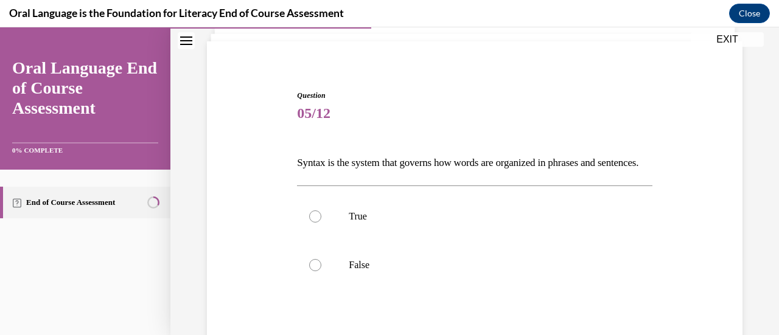
scroll to position [80, 0]
click at [319, 222] on div at bounding box center [315, 216] width 12 height 12
click at [319, 222] on input "True" at bounding box center [315, 216] width 12 height 12
radio input "true"
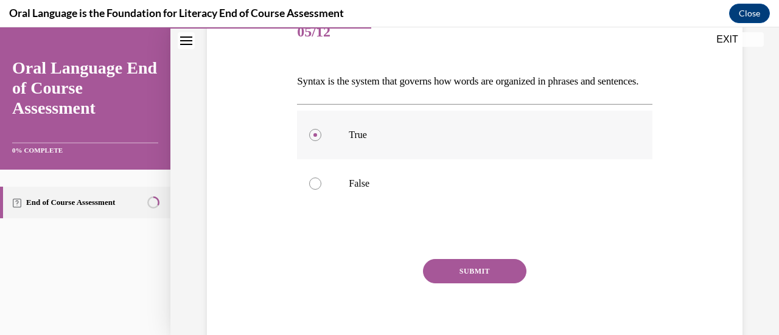
scroll to position [161, 0]
click at [441, 283] on button "SUBMIT" at bounding box center [474, 271] width 103 height 24
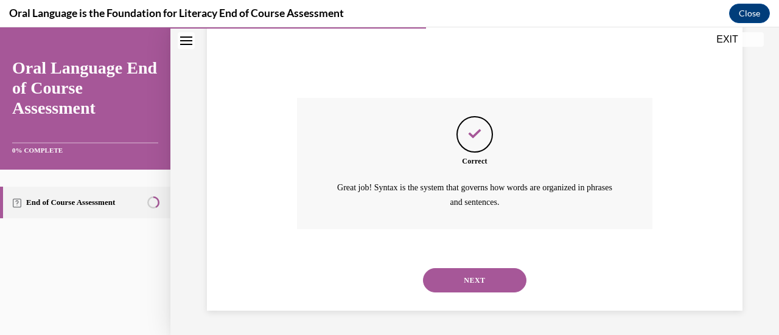
scroll to position [341, 0]
click at [441, 284] on button "NEXT" at bounding box center [474, 280] width 103 height 24
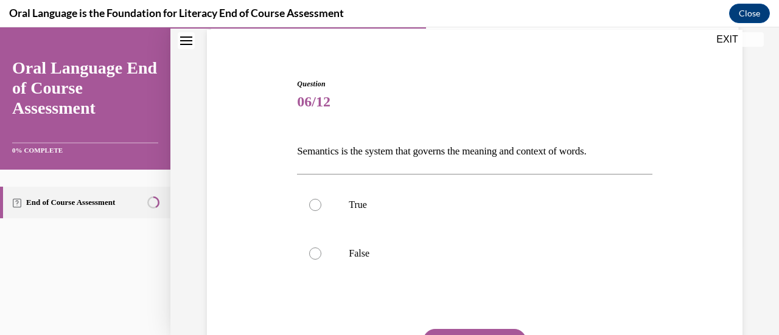
scroll to position [91, 0]
click at [324, 206] on label "True" at bounding box center [474, 204] width 355 height 49
click at [321, 206] on input "True" at bounding box center [315, 204] width 12 height 12
radio input "true"
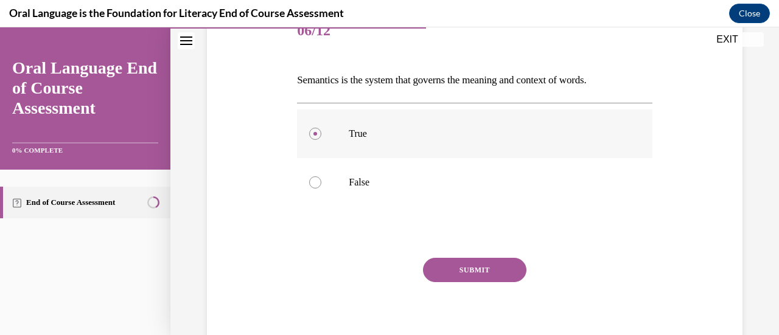
scroll to position [163, 0]
click at [461, 269] on button "SUBMIT" at bounding box center [474, 269] width 103 height 24
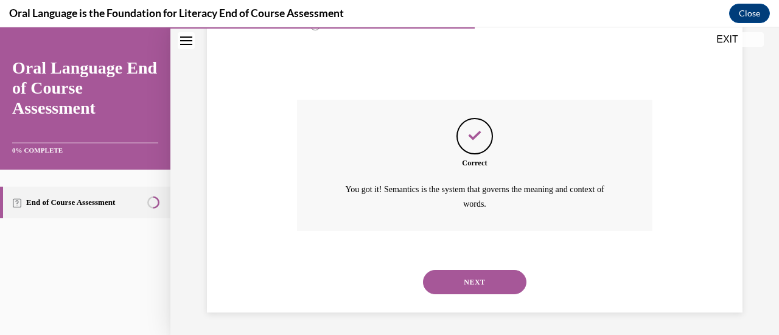
scroll to position [321, 0]
click at [461, 277] on button "NEXT" at bounding box center [474, 282] width 103 height 24
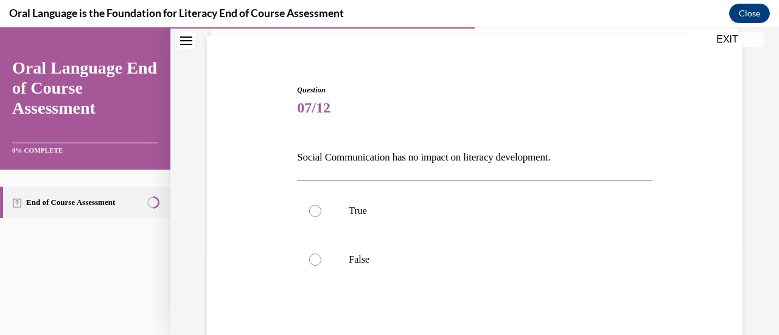
scroll to position [90, 0]
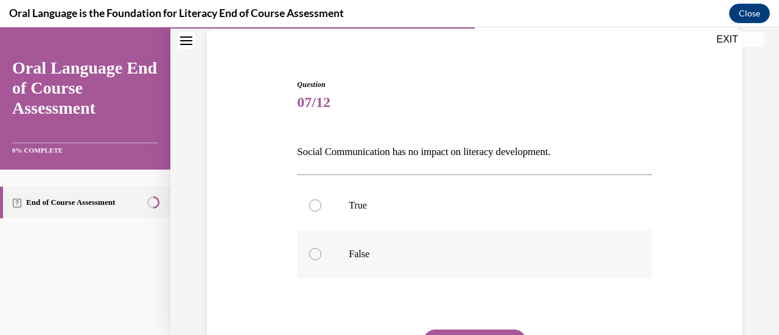
click at [313, 257] on div at bounding box center [315, 254] width 12 height 12
click at [313, 257] on input "False" at bounding box center [315, 254] width 12 height 12
radio input "true"
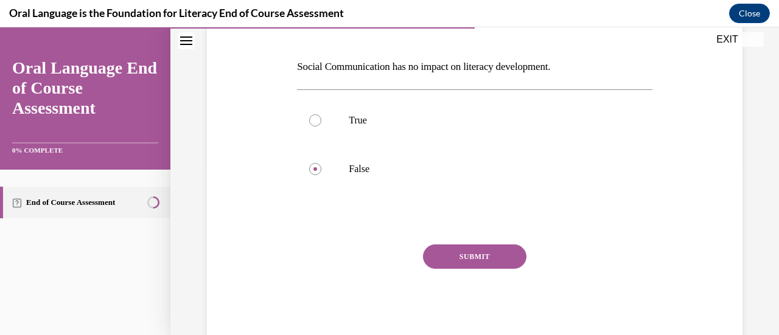
scroll to position [180, 0]
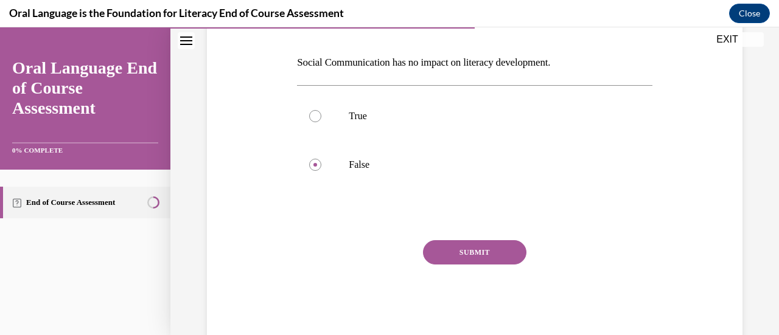
click at [466, 250] on button "SUBMIT" at bounding box center [474, 252] width 103 height 24
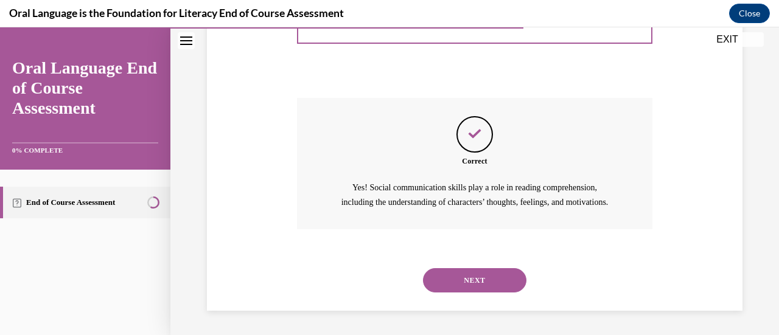
scroll to position [335, 0]
click at [461, 275] on button "NEXT" at bounding box center [474, 280] width 103 height 24
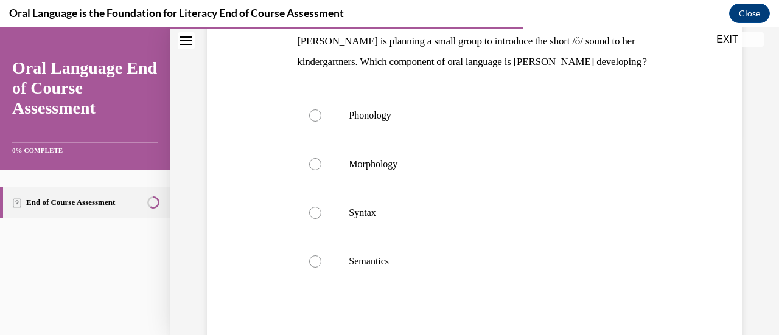
scroll to position [200, 0]
click at [315, 122] on div at bounding box center [315, 116] width 12 height 12
click at [315, 122] on input "Phonology" at bounding box center [315, 116] width 12 height 12
radio input "true"
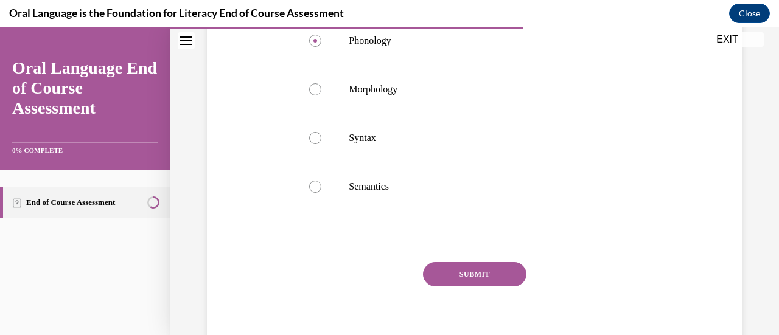
click at [469, 287] on button "SUBMIT" at bounding box center [474, 274] width 103 height 24
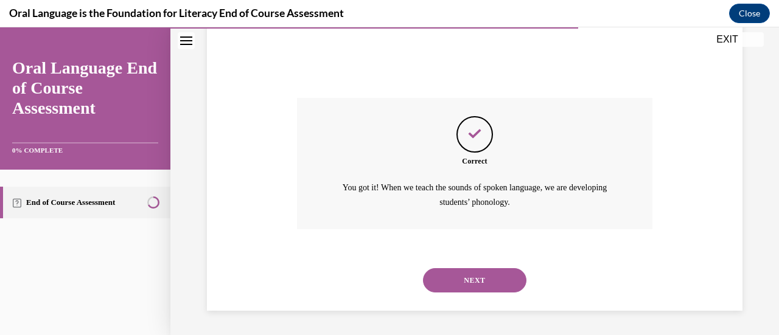
scroll to position [460, 0]
click at [469, 280] on button "NEXT" at bounding box center [474, 280] width 103 height 24
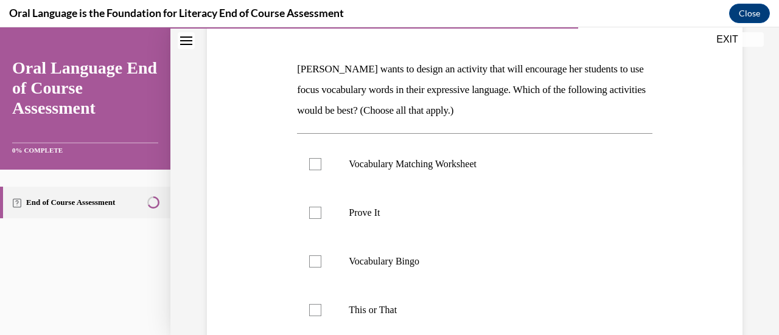
scroll to position [175, 0]
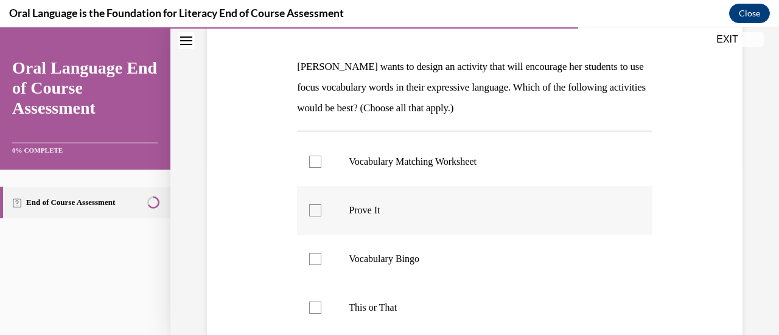
click at [310, 215] on div at bounding box center [315, 211] width 12 height 12
click at [310, 215] on input "Prove It" at bounding box center [315, 211] width 12 height 12
checkbox input "true"
click at [319, 306] on div at bounding box center [315, 308] width 12 height 12
click at [319, 306] on input "This or That" at bounding box center [315, 308] width 12 height 12
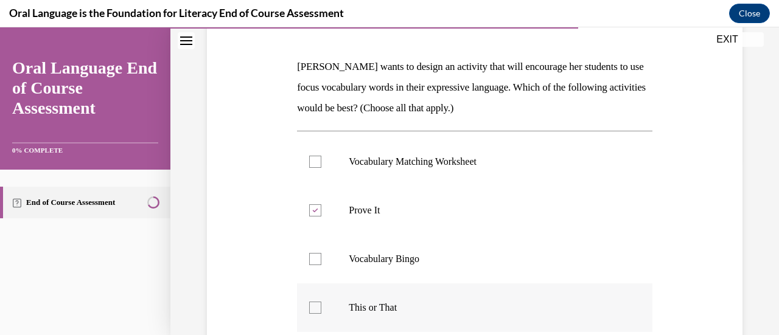
checkbox input "true"
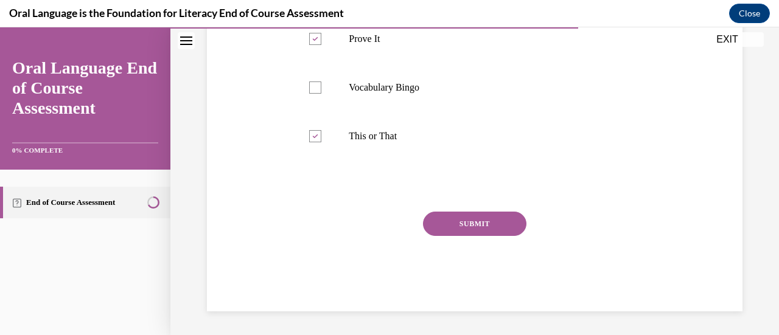
click at [465, 224] on button "SUBMIT" at bounding box center [474, 224] width 103 height 24
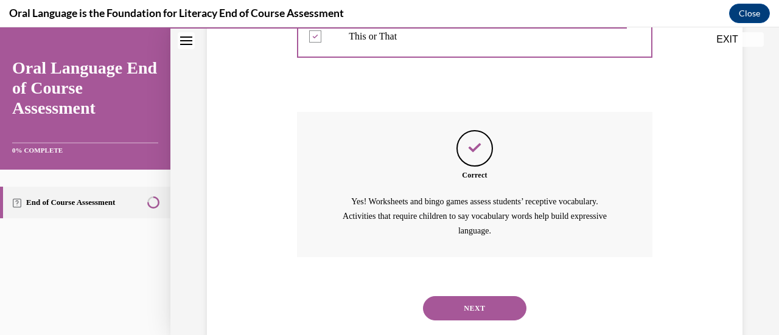
scroll to position [474, 0]
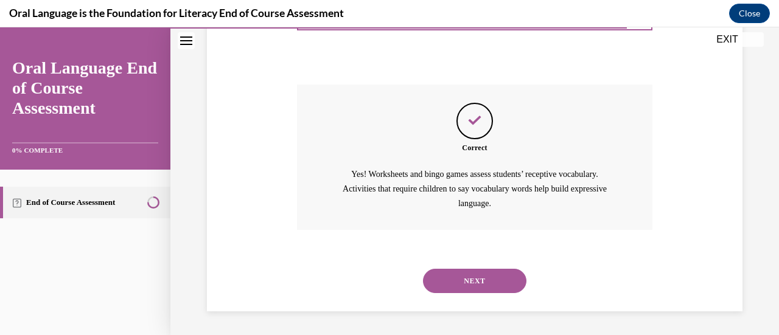
click at [472, 283] on button "NEXT" at bounding box center [474, 281] width 103 height 24
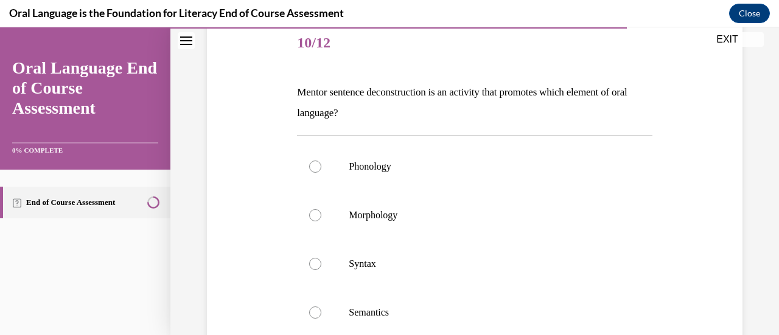
scroll to position [197, 0]
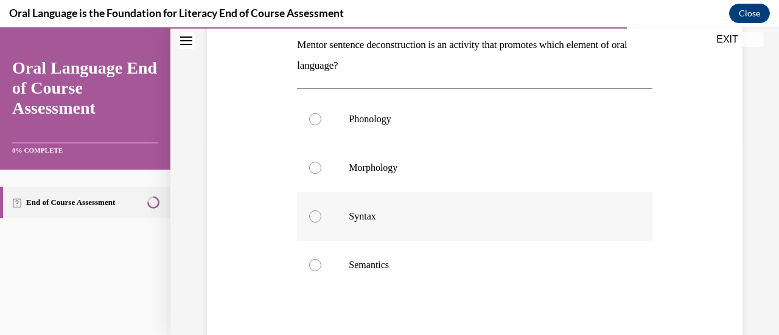
click at [319, 219] on label "Syntax" at bounding box center [474, 216] width 355 height 49
click at [319, 219] on input "Syntax" at bounding box center [315, 217] width 12 height 12
radio input "true"
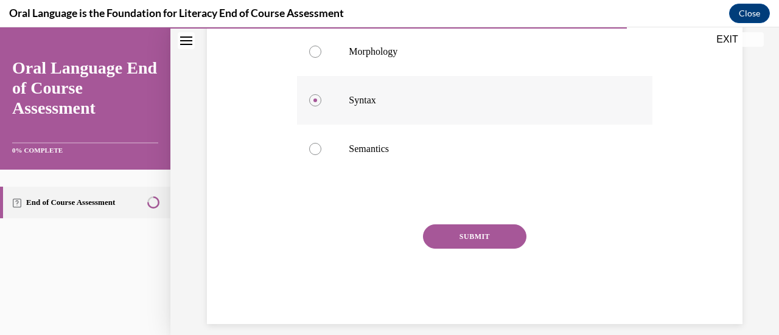
scroll to position [314, 0]
click at [438, 233] on button "SUBMIT" at bounding box center [474, 236] width 103 height 24
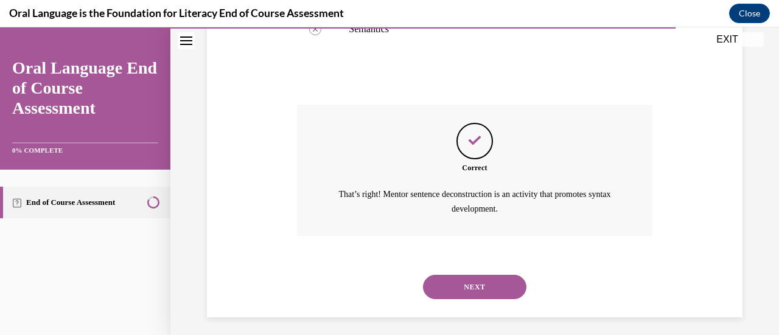
scroll to position [439, 0]
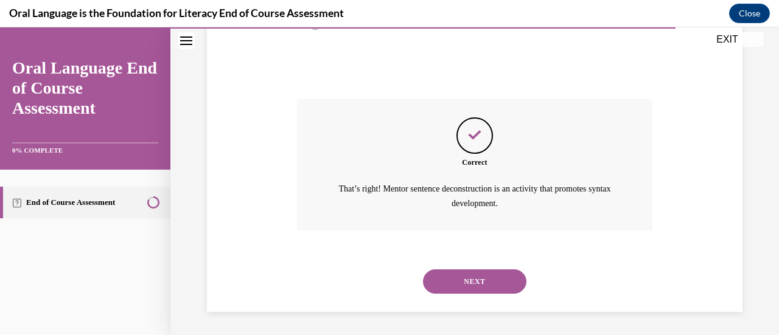
click at [444, 272] on button "NEXT" at bounding box center [474, 282] width 103 height 24
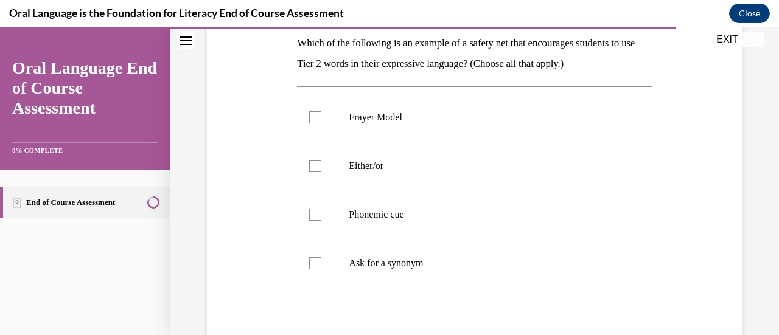
scroll to position [200, 0]
click at [312, 164] on div at bounding box center [315, 165] width 12 height 12
click at [312, 164] on input "Either/or" at bounding box center [315, 165] width 12 height 12
checkbox input "true"
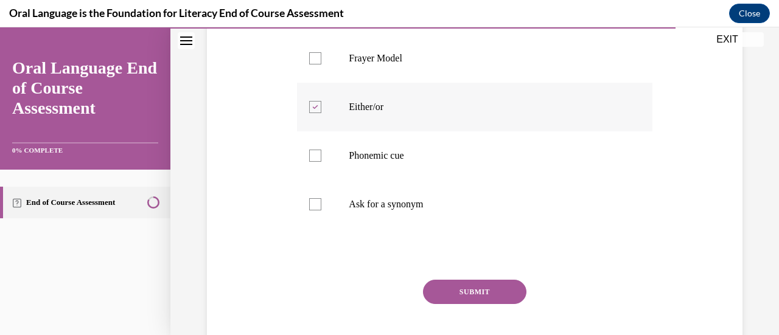
scroll to position [276, 0]
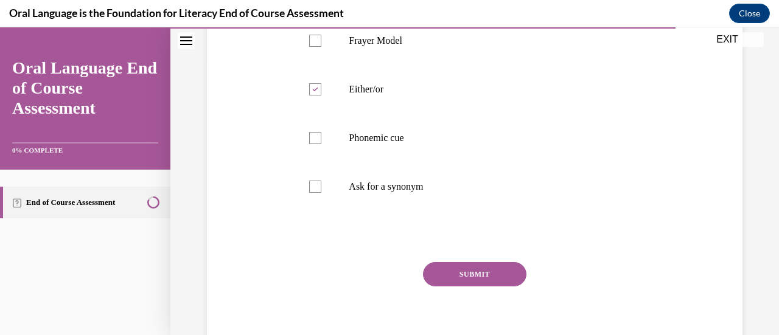
click at [443, 273] on button "SUBMIT" at bounding box center [474, 274] width 103 height 24
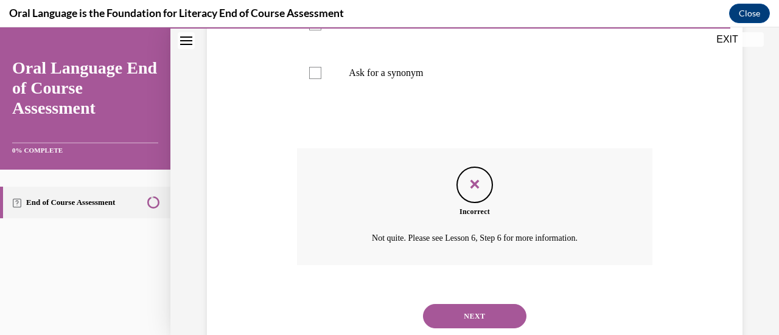
scroll to position [425, 0]
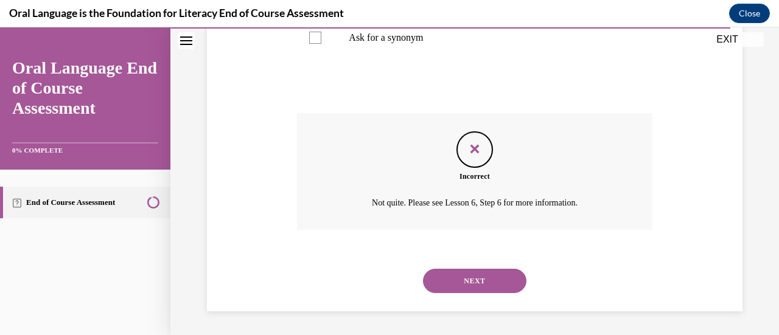
click at [444, 279] on button "NEXT" at bounding box center [474, 281] width 103 height 24
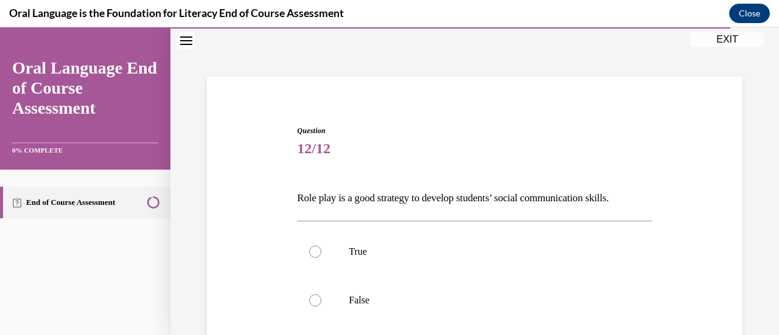
scroll to position [46, 0]
click at [312, 296] on div at bounding box center [315, 299] width 12 height 12
click at [312, 296] on input "False" at bounding box center [315, 299] width 12 height 12
radio input "true"
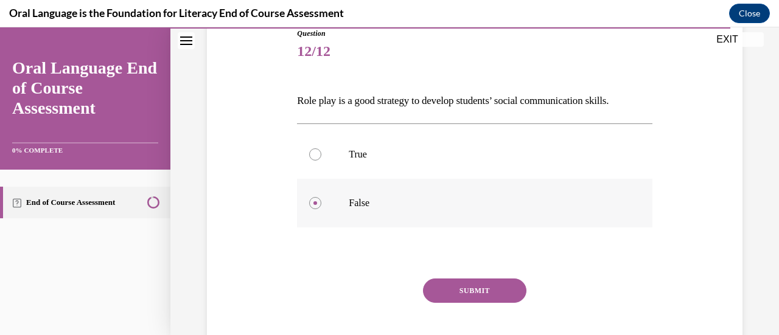
scroll to position [142, 0]
click at [462, 284] on button "SUBMIT" at bounding box center [474, 290] width 103 height 24
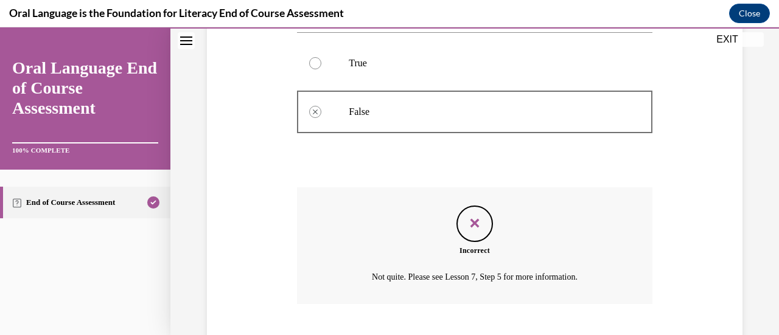
scroll to position [307, 0]
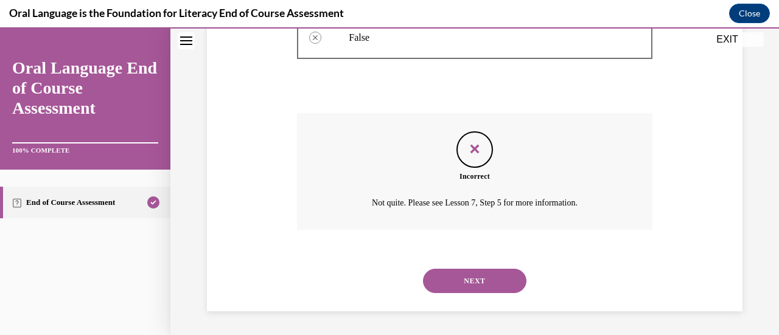
click at [462, 284] on button "NEXT" at bounding box center [474, 281] width 103 height 24
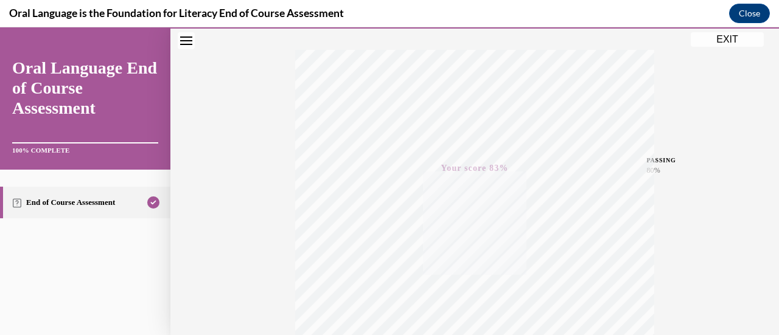
scroll to position [186, 0]
click at [721, 39] on button "EXIT" at bounding box center [727, 39] width 73 height 15
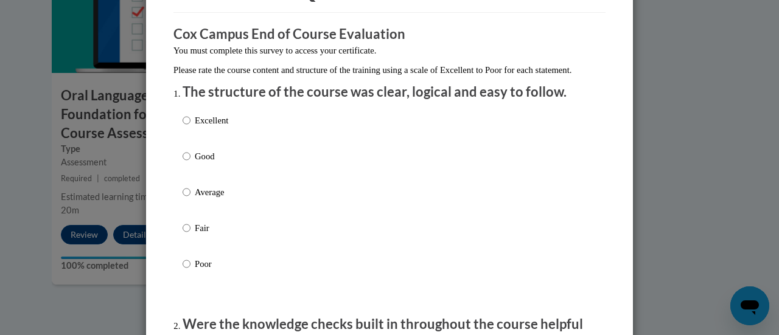
scroll to position [91, 0]
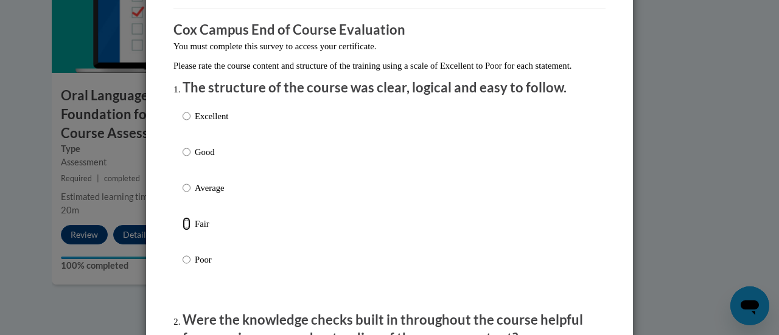
click at [183, 231] on input "Fair" at bounding box center [187, 223] width 8 height 13
radio input "true"
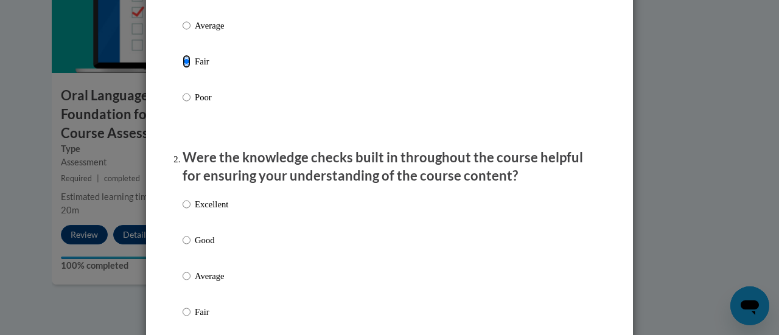
scroll to position [301, 0]
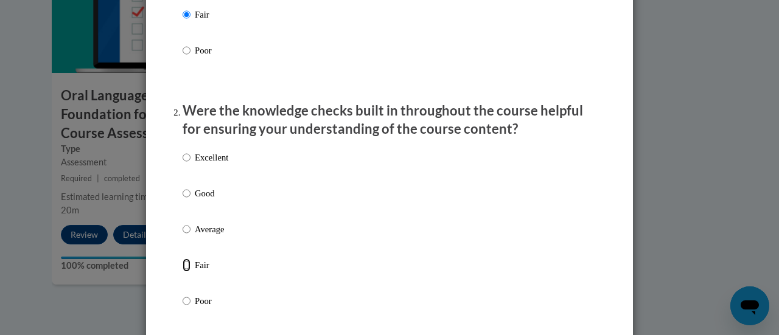
click at [183, 272] on input "Fair" at bounding box center [187, 265] width 8 height 13
radio input "true"
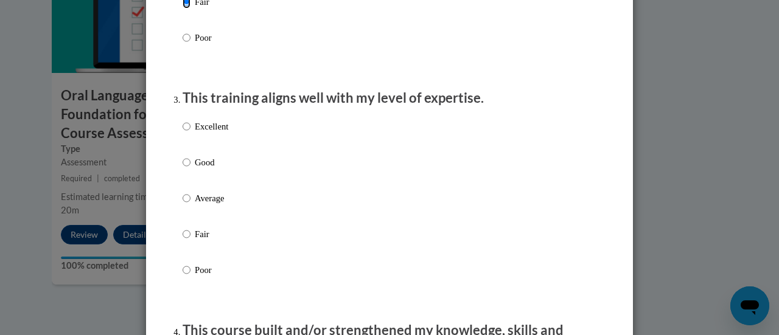
scroll to position [566, 0]
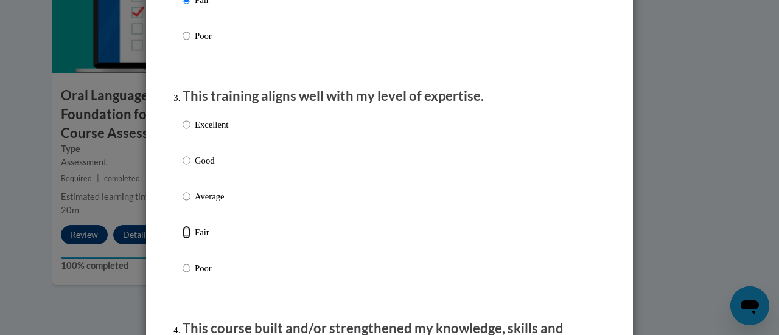
click at [183, 239] on input "Fair" at bounding box center [187, 232] width 8 height 13
radio input "true"
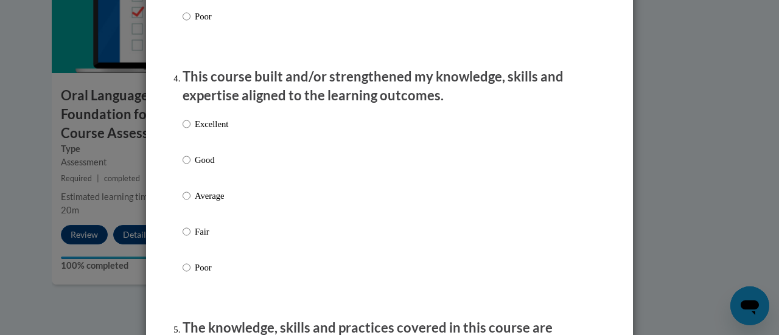
scroll to position [819, 0]
click at [183, 250] on label "Fair" at bounding box center [206, 241] width 46 height 33
click at [183, 238] on input "Fair" at bounding box center [187, 231] width 8 height 13
radio input "true"
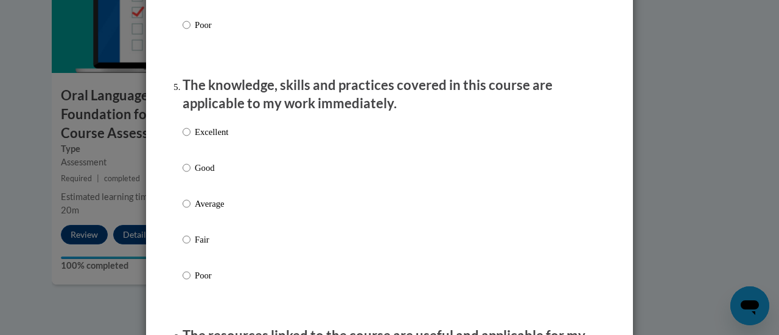
scroll to position [1063, 0]
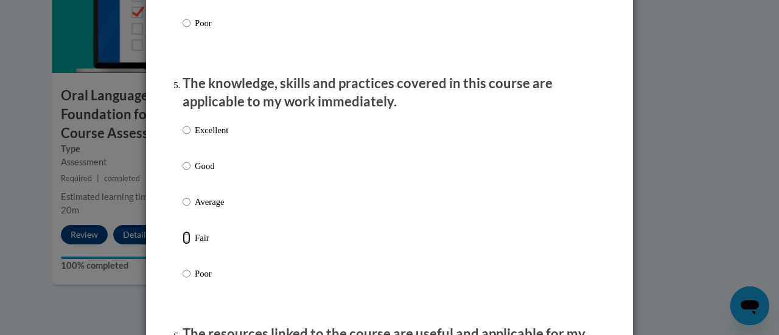
click at [183, 245] on input "Fair" at bounding box center [187, 237] width 8 height 13
radio input "true"
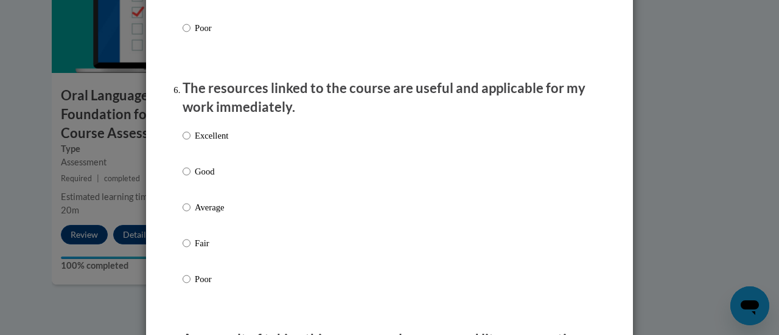
scroll to position [1309, 0]
click at [183, 250] on input "Fair" at bounding box center [187, 242] width 8 height 13
radio input "true"
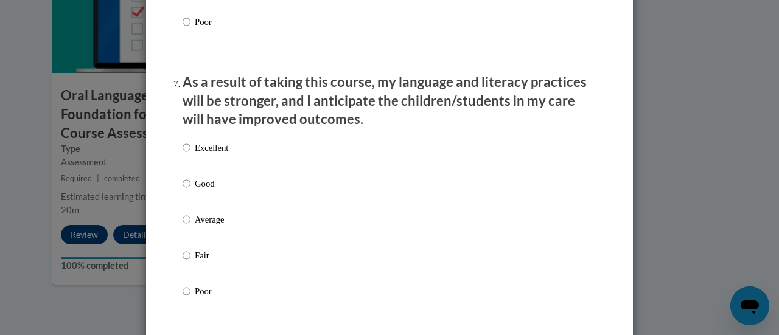
scroll to position [1567, 0]
click at [184, 262] on input "Fair" at bounding box center [187, 254] width 8 height 13
radio input "true"
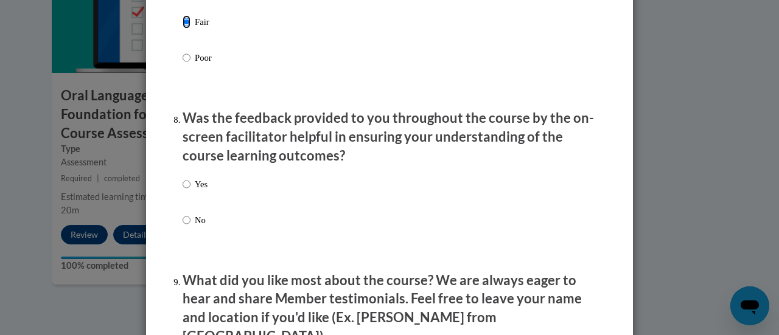
scroll to position [1802, 0]
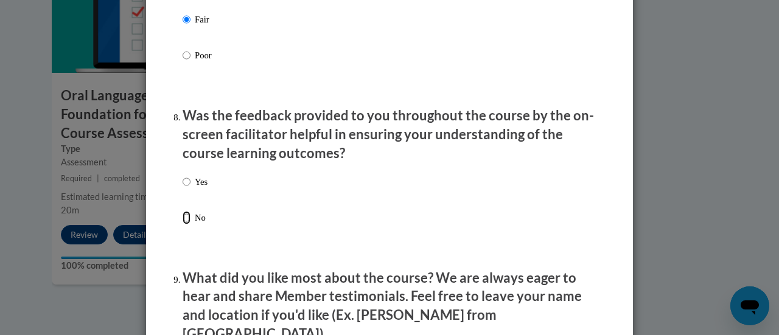
click at [185, 225] on input "No" at bounding box center [187, 217] width 8 height 13
radio input "true"
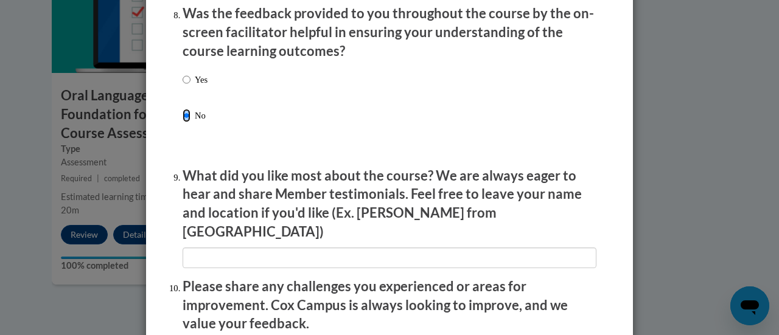
scroll to position [1906, 0]
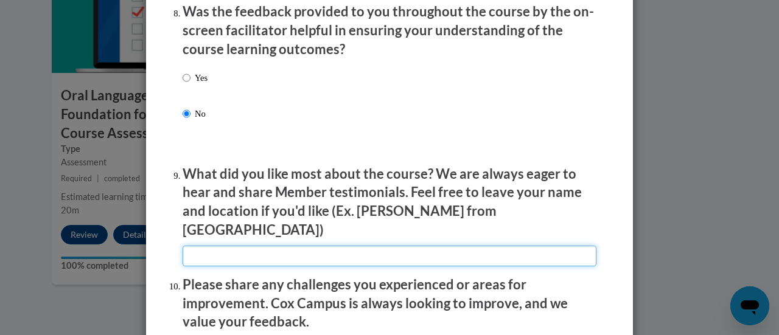
click at [191, 246] on input "textbox" at bounding box center [390, 256] width 414 height 21
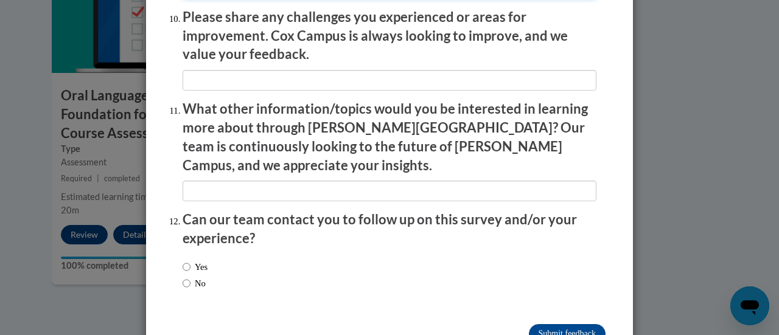
scroll to position [2178, 0]
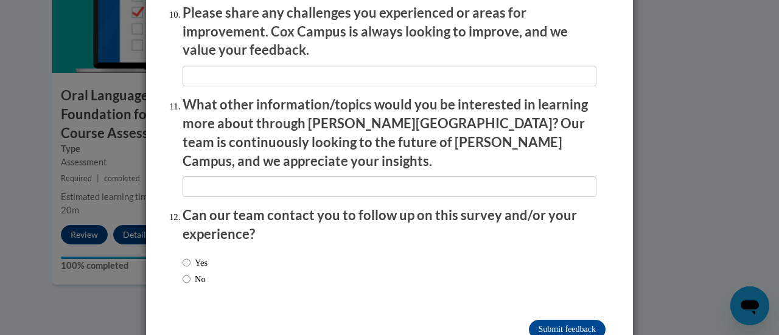
type input "My time could've been better spent. I've had better PD's, ya'll. Cara Byrnes-fr…"
click at [183, 273] on input "No" at bounding box center [187, 279] width 8 height 13
radio input "true"
click at [542, 320] on input "Submit feedback" at bounding box center [567, 329] width 77 height 19
click at [542, 320] on input "Submitting" at bounding box center [567, 329] width 77 height 19
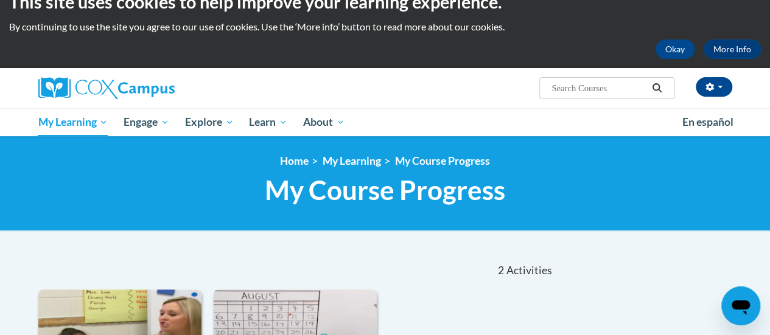
scroll to position [21, 0]
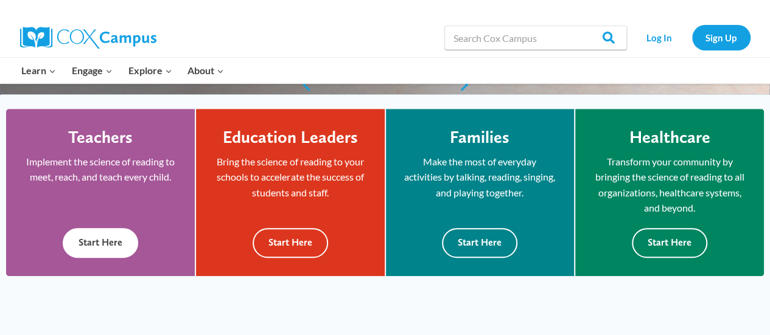
scroll to position [323, 0]
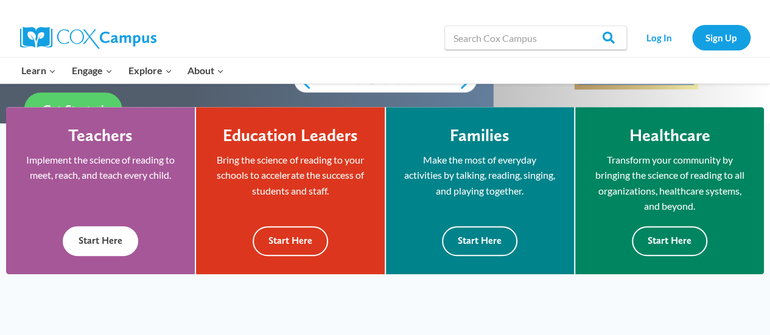
click at [107, 239] on button "Start Here" at bounding box center [100, 241] width 75 height 30
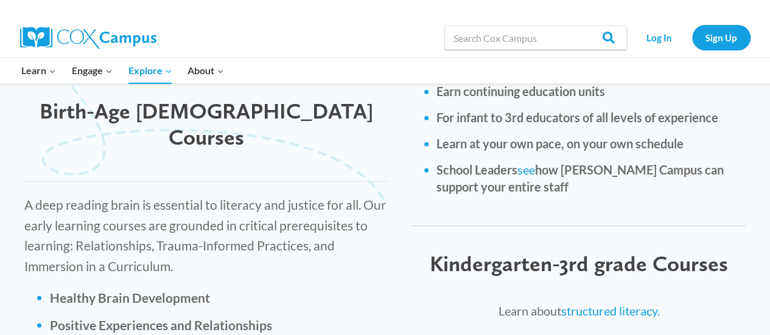
scroll to position [1676, 0]
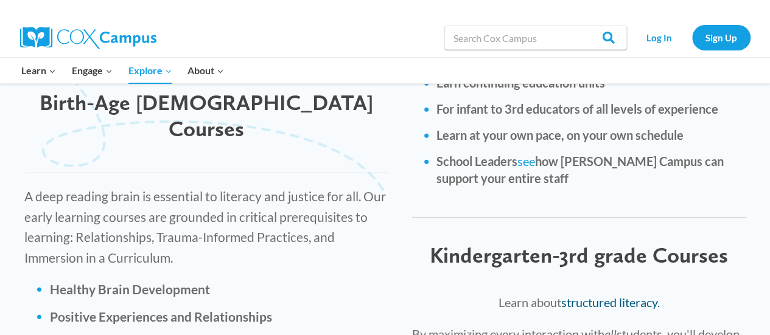
click at [586, 295] on link "structured literacy." at bounding box center [610, 302] width 99 height 15
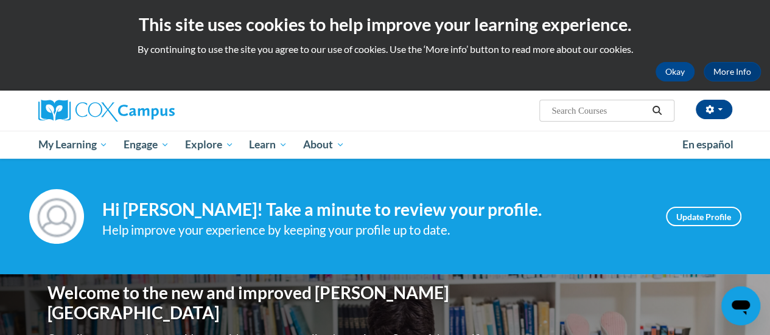
click at [595, 102] on span "Search Search..." at bounding box center [606, 111] width 135 height 22
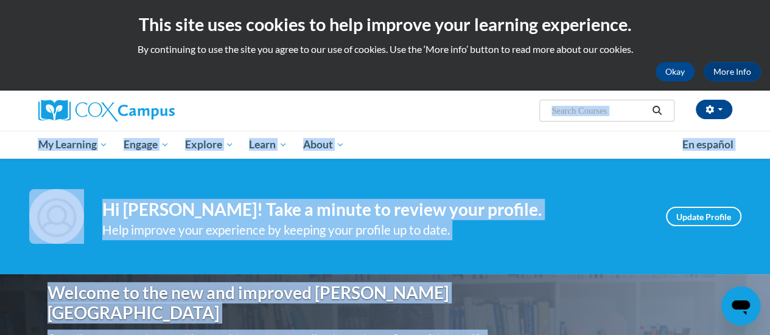
click at [590, 114] on input "Search..." at bounding box center [598, 110] width 97 height 15
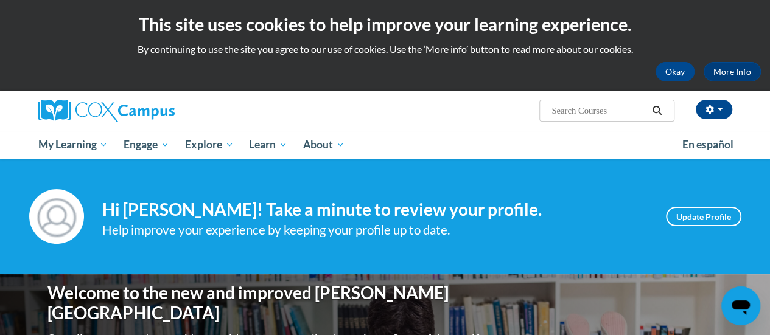
click at [590, 114] on input "Search..." at bounding box center [598, 110] width 97 height 15
type input "response to intervention"
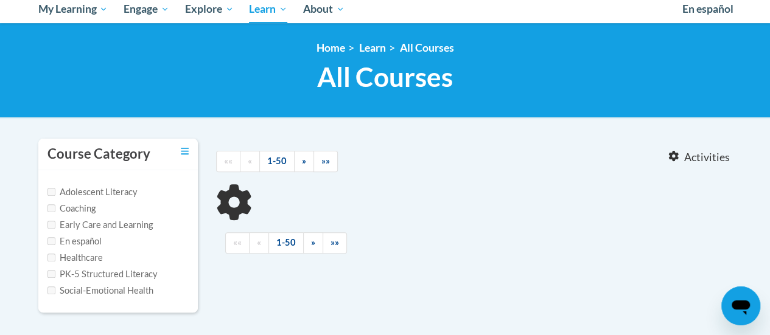
scroll to position [136, 0]
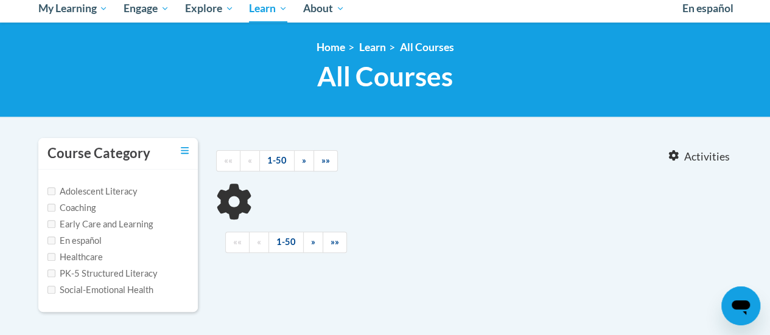
type input "response to intervention"
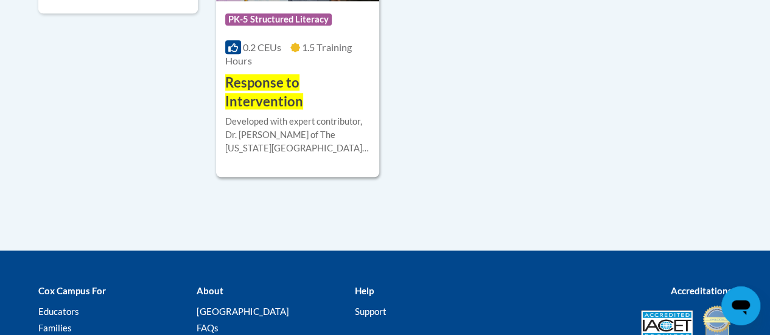
scroll to position [436, 0]
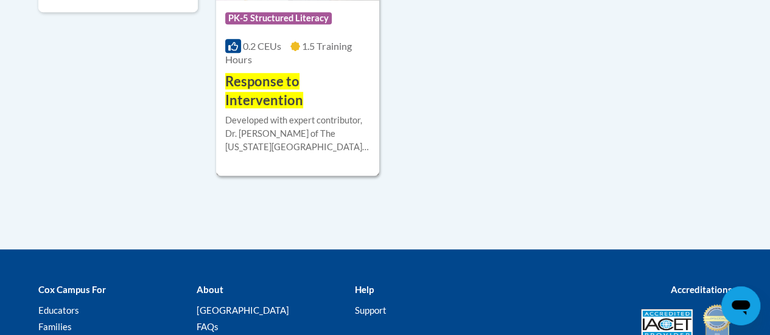
click at [301, 18] on span "PK-5 Structured Literacy" at bounding box center [278, 18] width 107 height 12
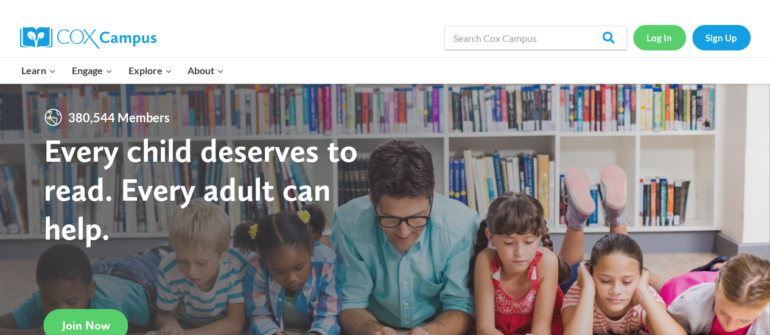
click at [670, 38] on link "Log In" at bounding box center [659, 37] width 53 height 25
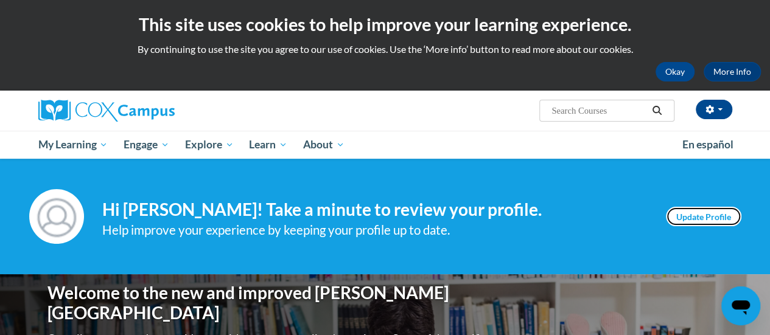
click at [703, 216] on link "Update Profile" at bounding box center [703, 216] width 75 height 19
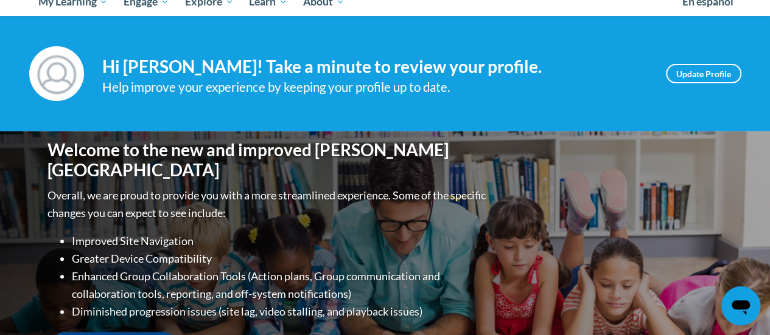
scroll to position [142, 0]
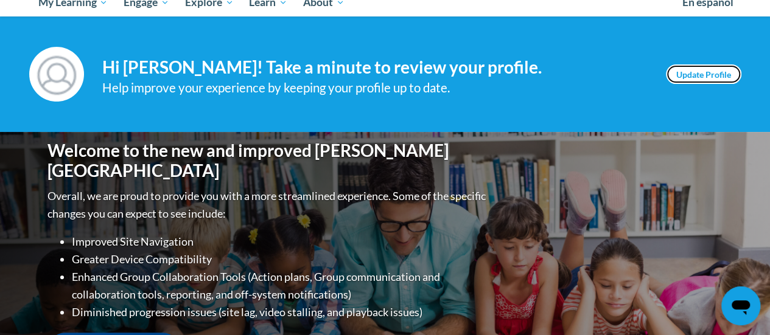
click at [707, 65] on link "Update Profile" at bounding box center [703, 74] width 75 height 19
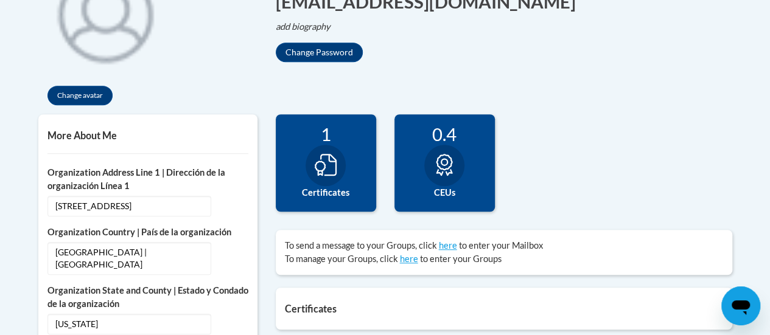
scroll to position [327, 0]
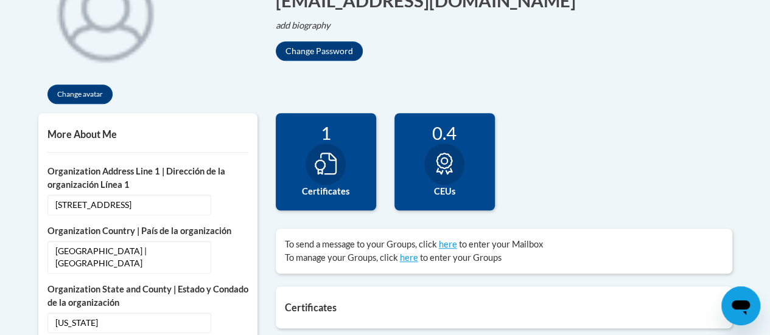
click at [343, 175] on div "1 Certificates" at bounding box center [326, 161] width 100 height 97
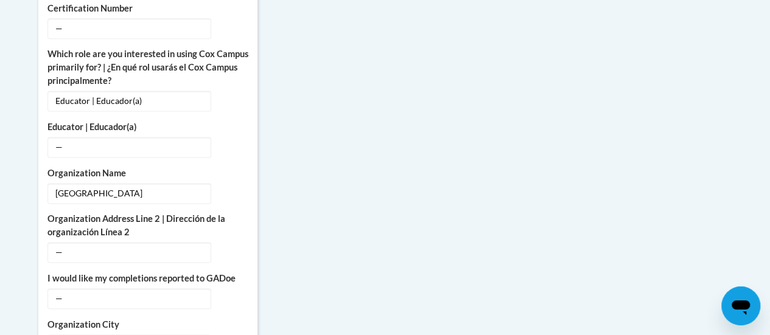
scroll to position [737, 0]
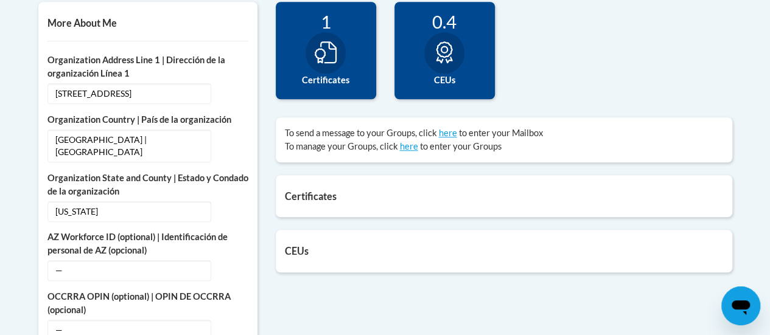
scroll to position [439, 0]
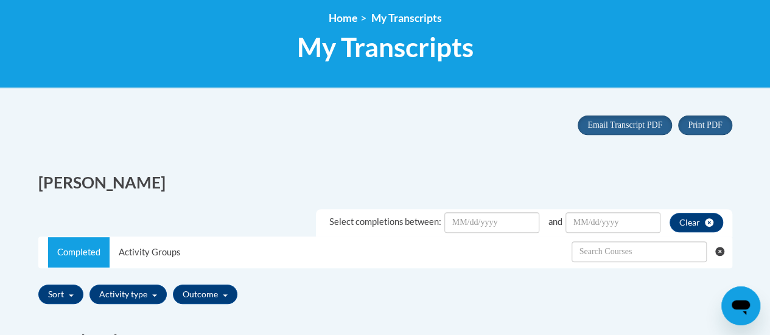
scroll to position [150, 0]
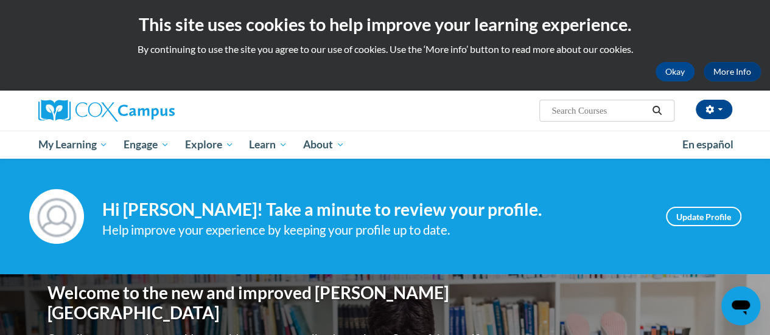
click at [602, 105] on input "Search..." at bounding box center [598, 110] width 97 height 15
type input "response to intervention"
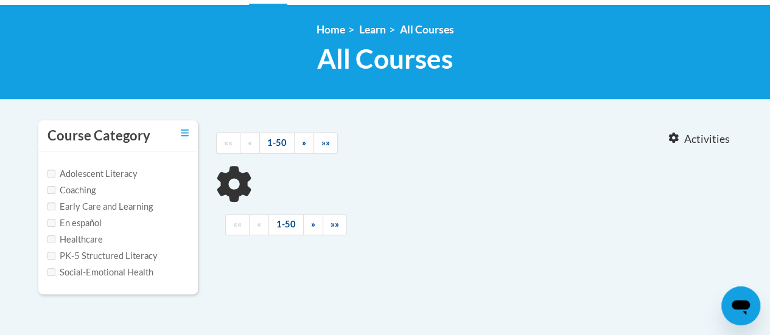
scroll to position [155, 0]
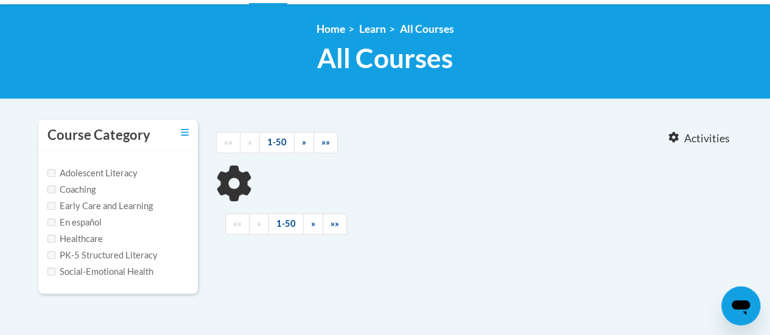
type input "response to intervention"
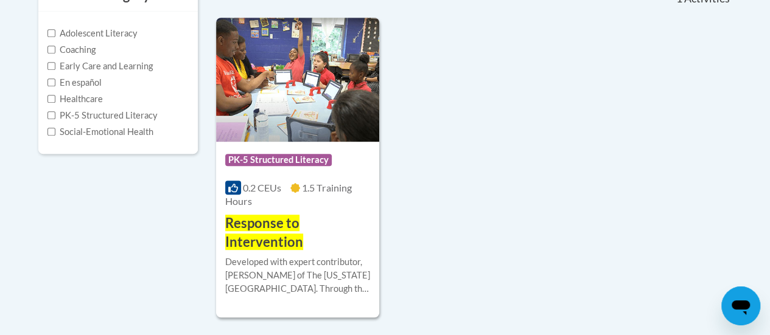
scroll to position [355, 0]
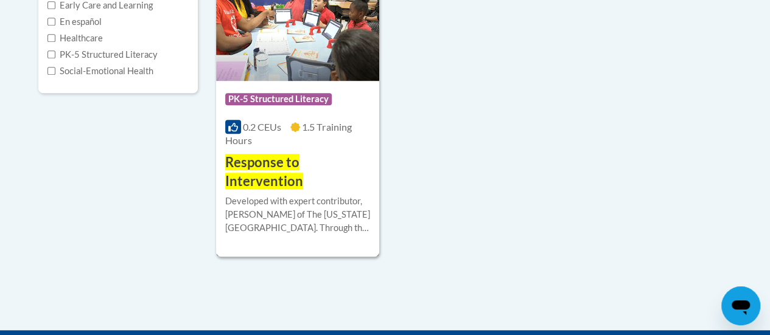
click at [264, 167] on span "Response to Intervention" at bounding box center [264, 171] width 78 height 35
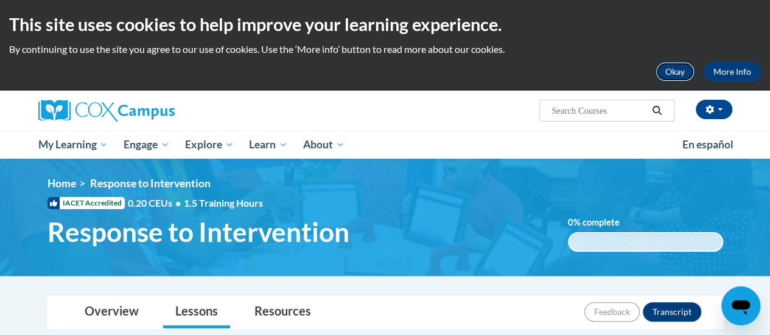
click at [671, 69] on button "Okay" at bounding box center [675, 71] width 39 height 19
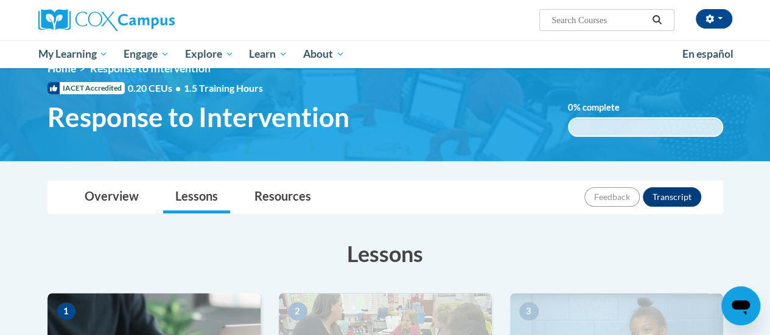
scroll to position [27, 0]
